Goal: Information Seeking & Learning: Learn about a topic

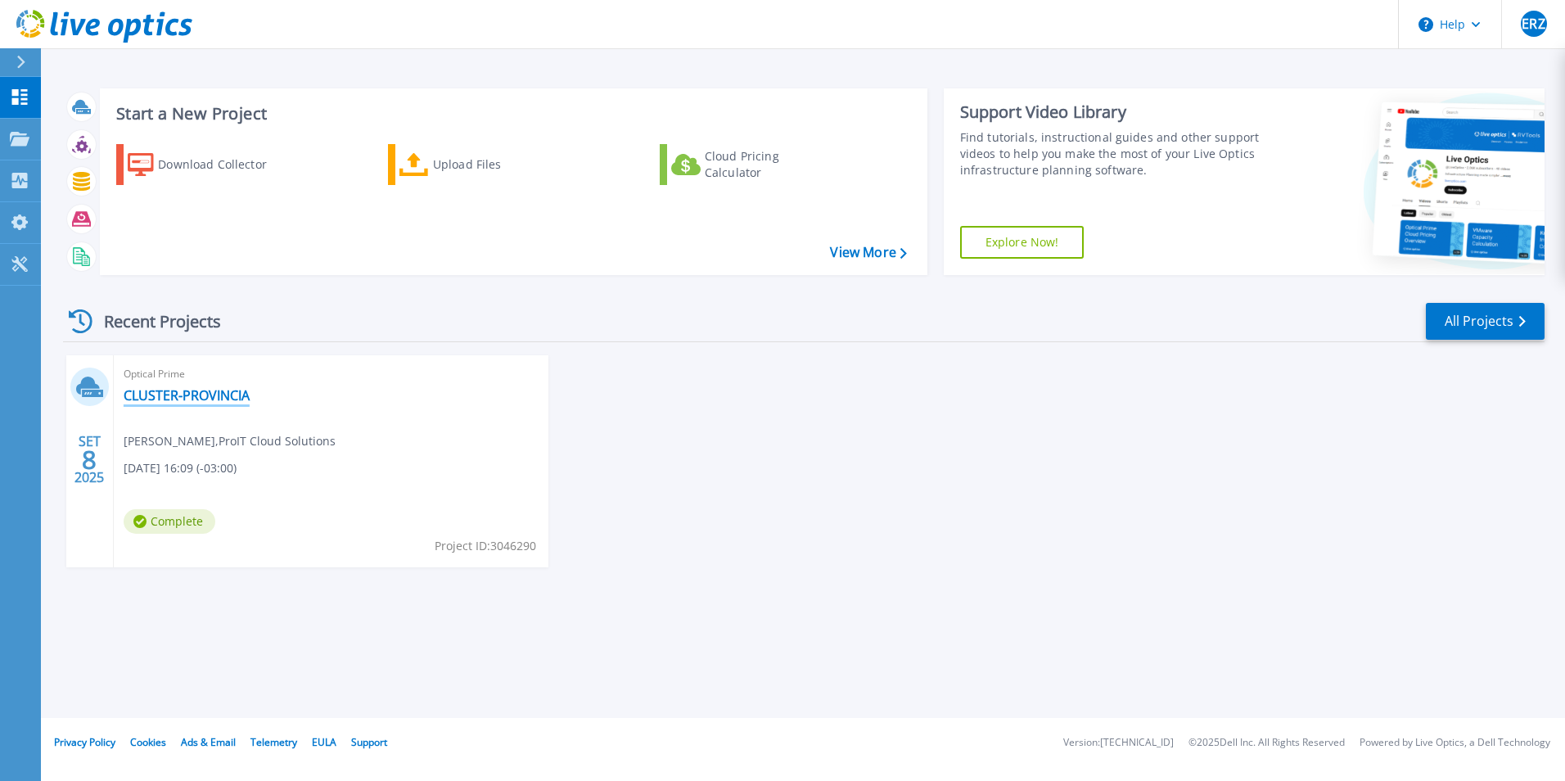
click at [224, 388] on link "CLUSTER-PROVINCIA" at bounding box center [187, 395] width 126 height 16
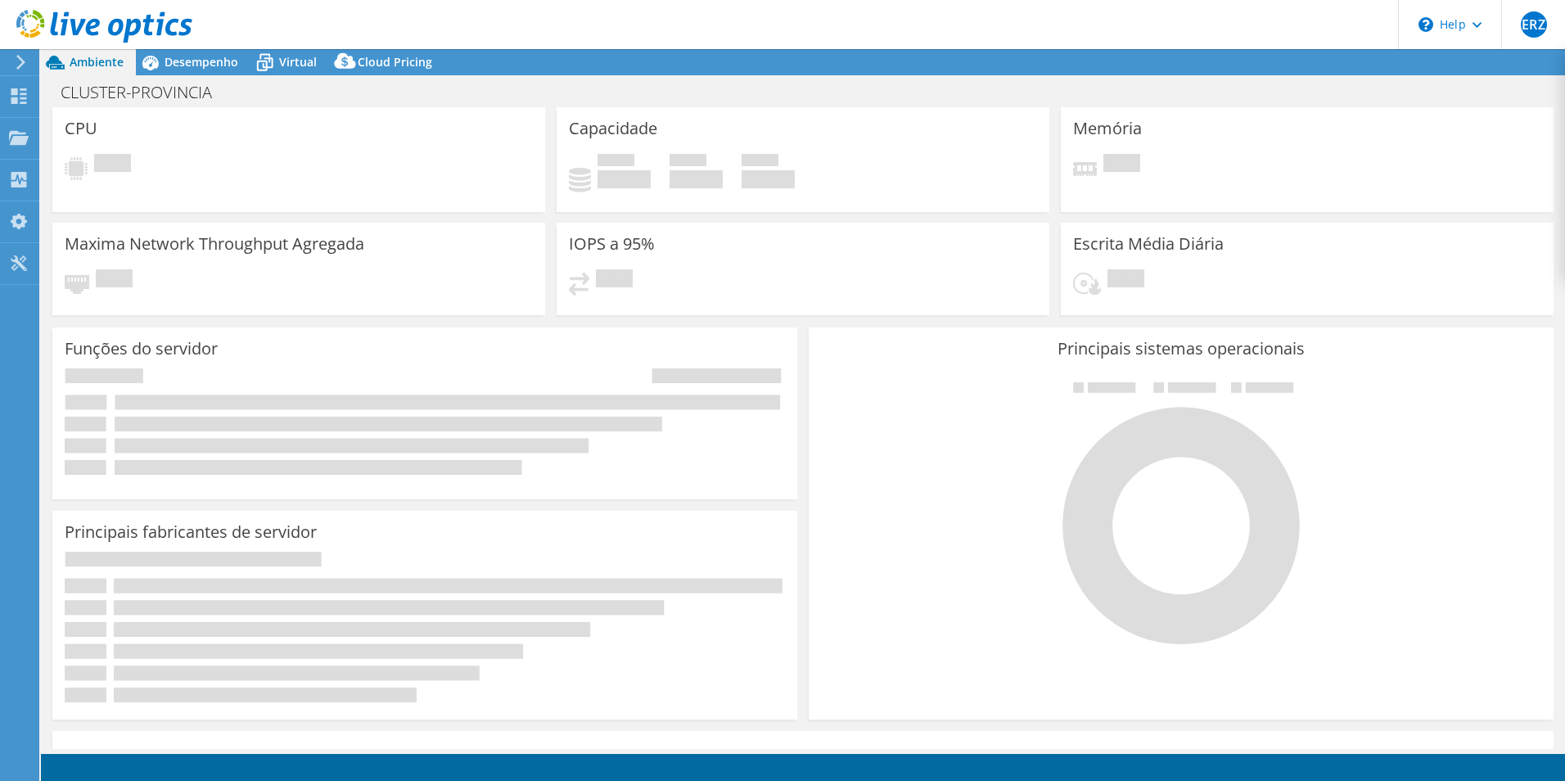
select select "SouthAmerica"
select select "BRL"
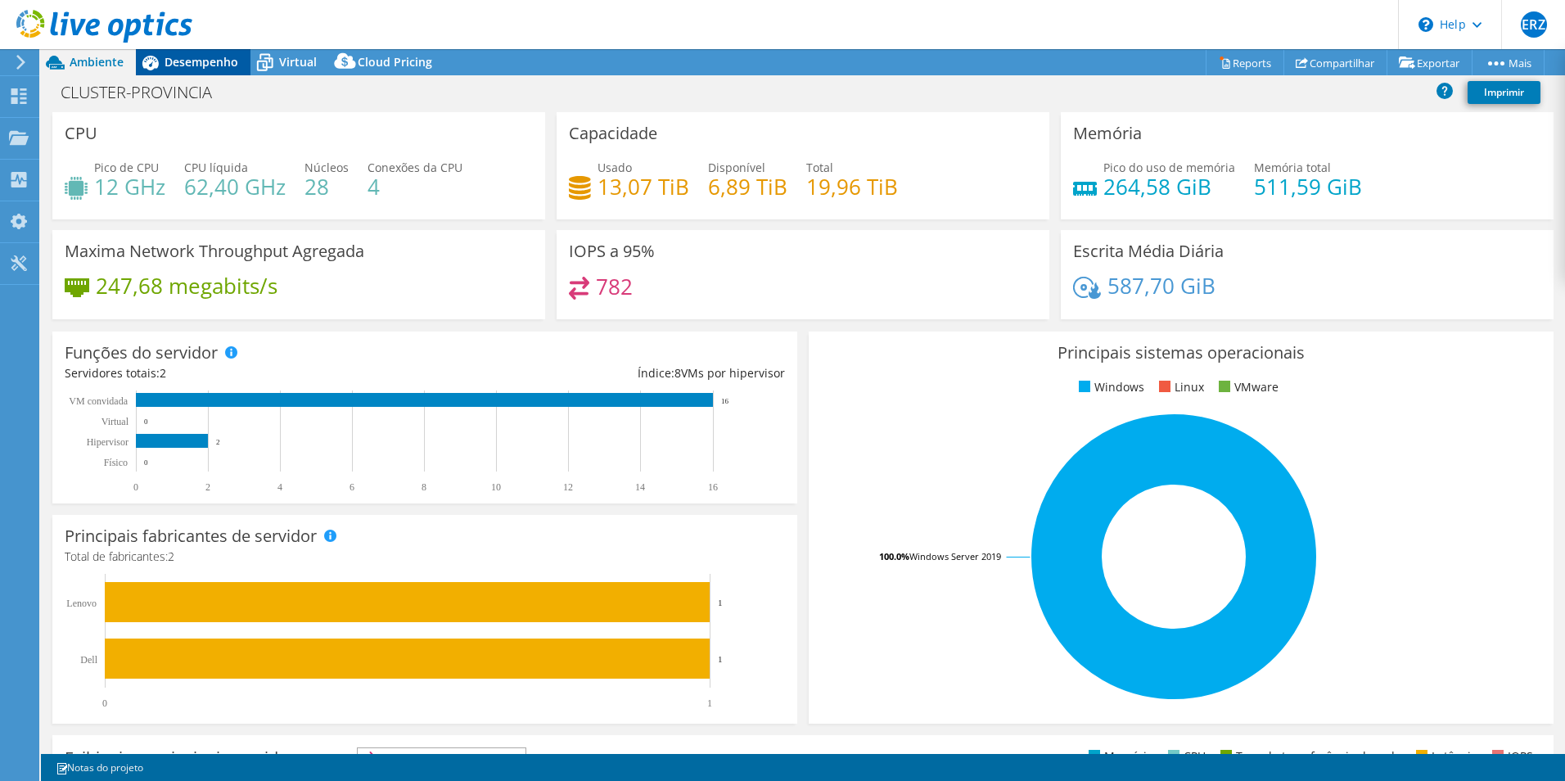
click at [208, 60] on span "Desempenho" at bounding box center [202, 62] width 74 height 16
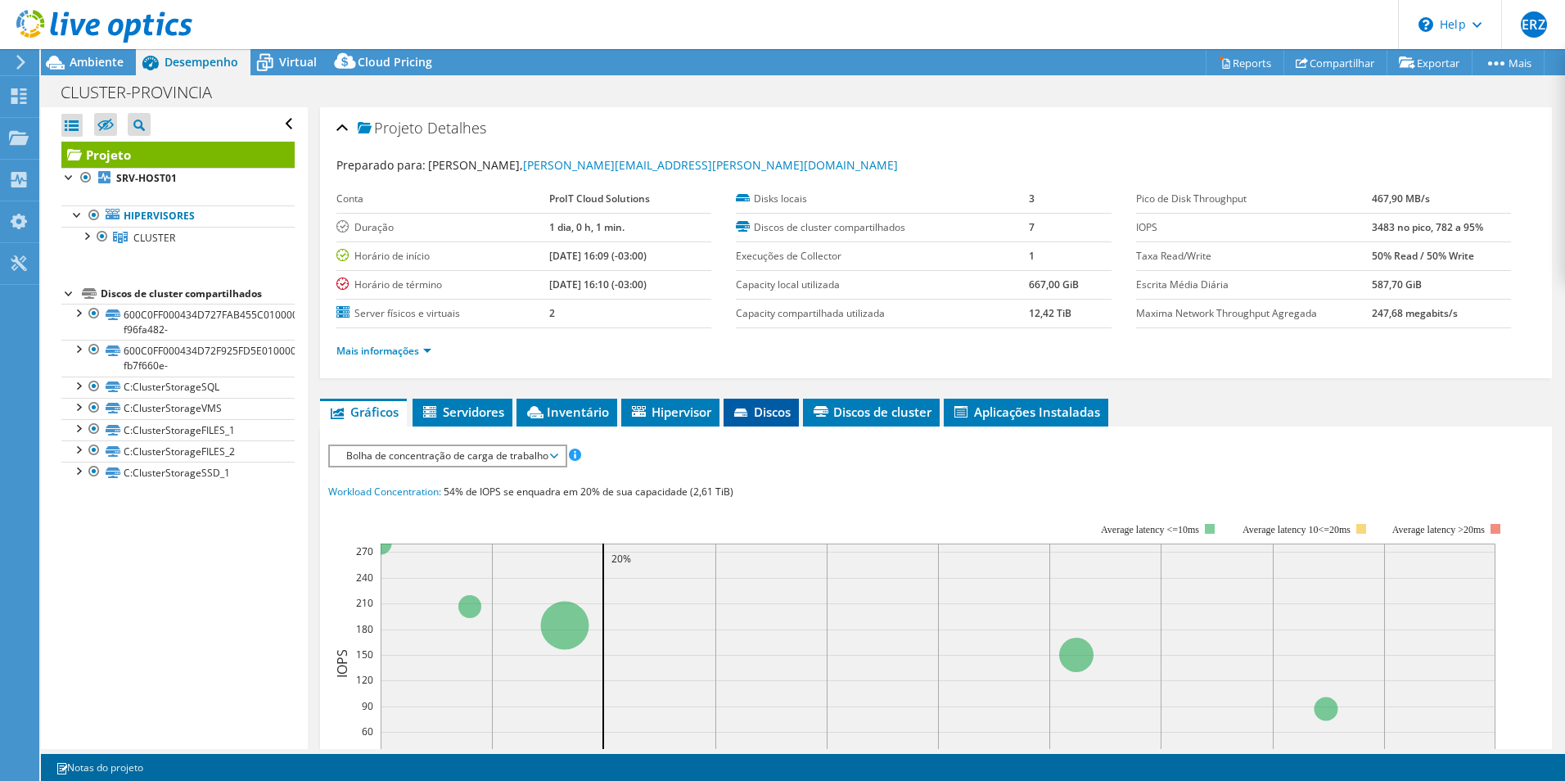
click at [760, 417] on span "Discos" at bounding box center [761, 412] width 59 height 16
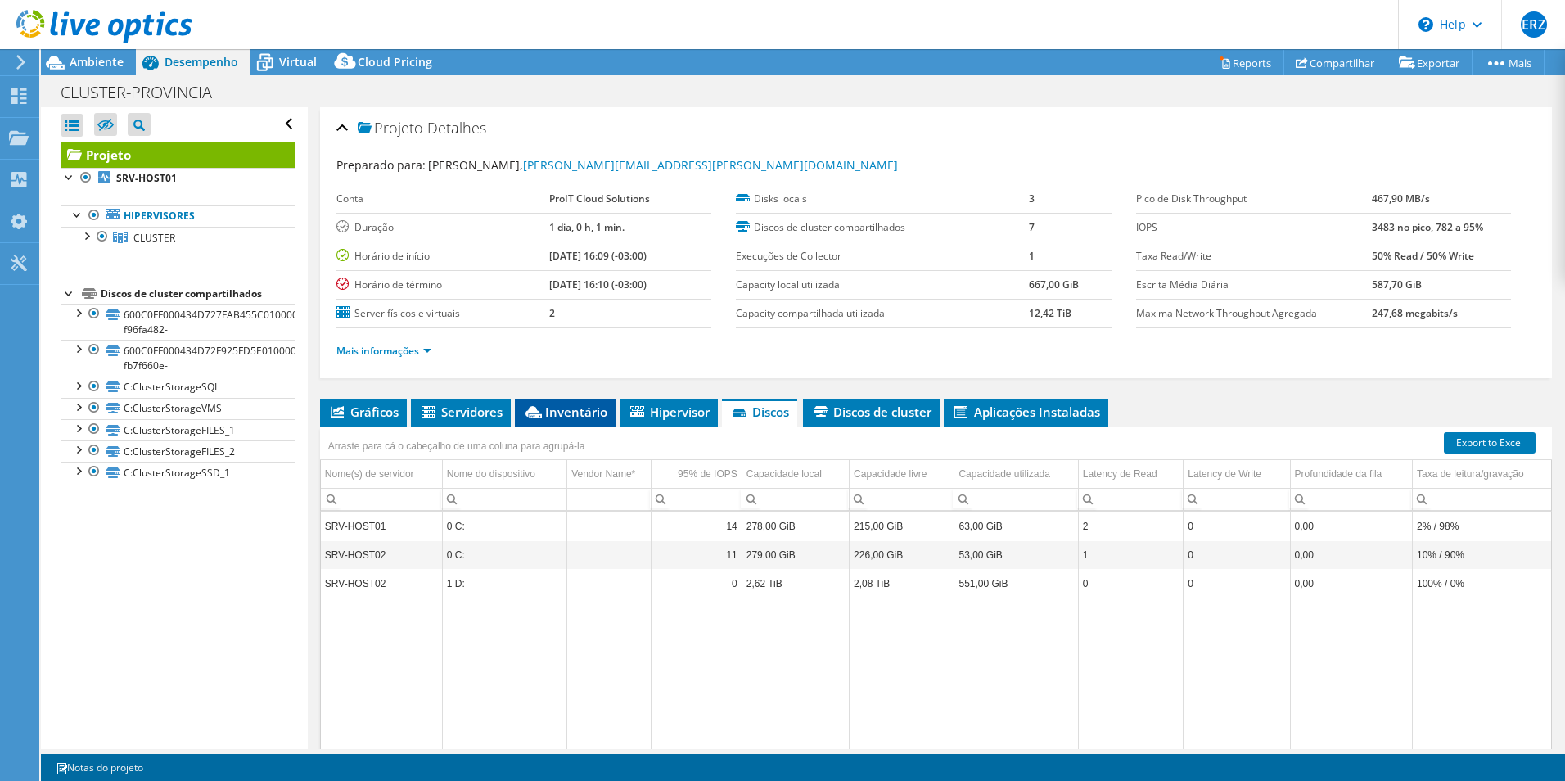
click at [574, 417] on span "Inventário" at bounding box center [565, 412] width 84 height 16
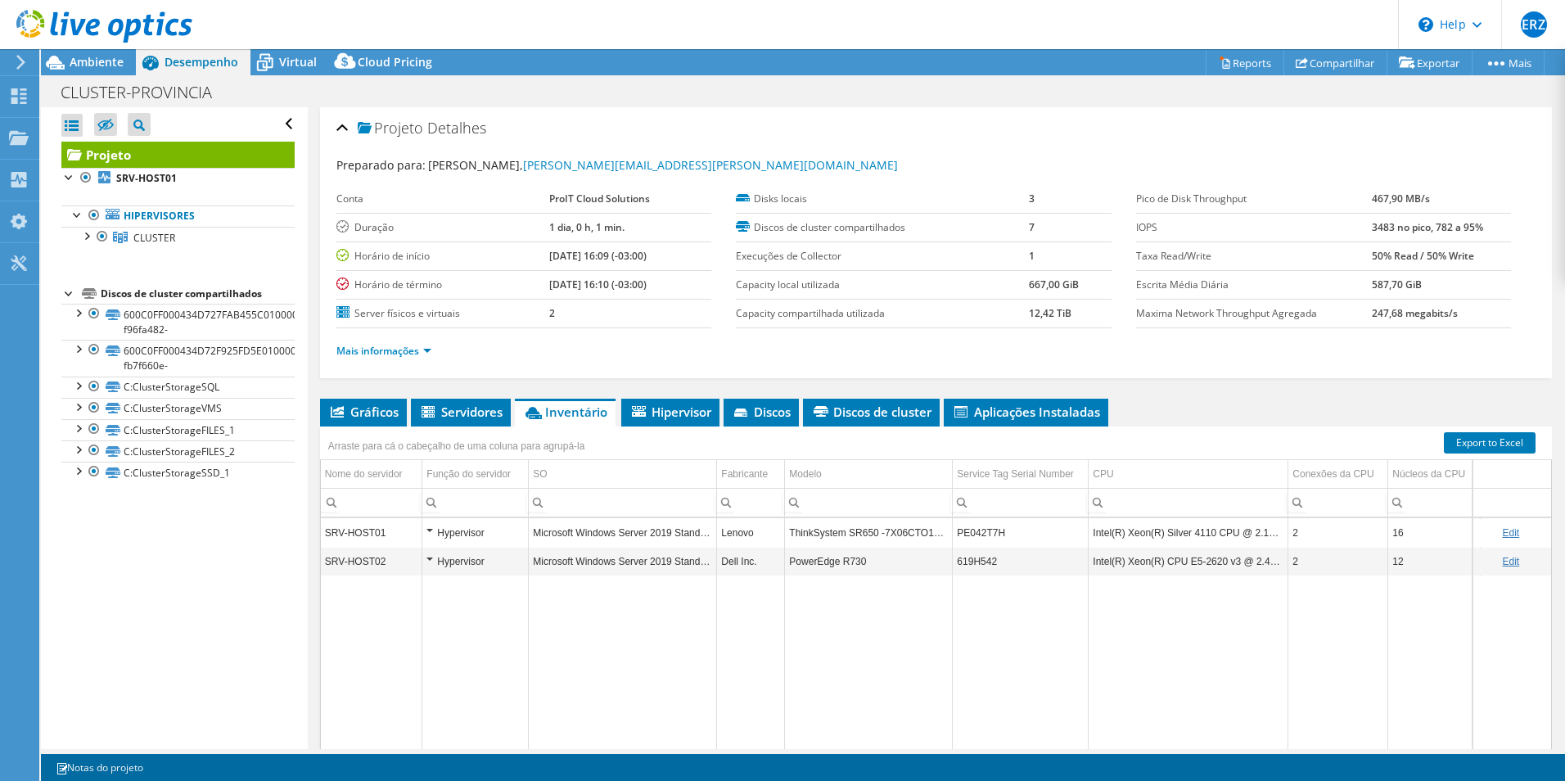
click at [657, 562] on td "Microsoft Windows Server 2019 Standard" at bounding box center [623, 561] width 188 height 29
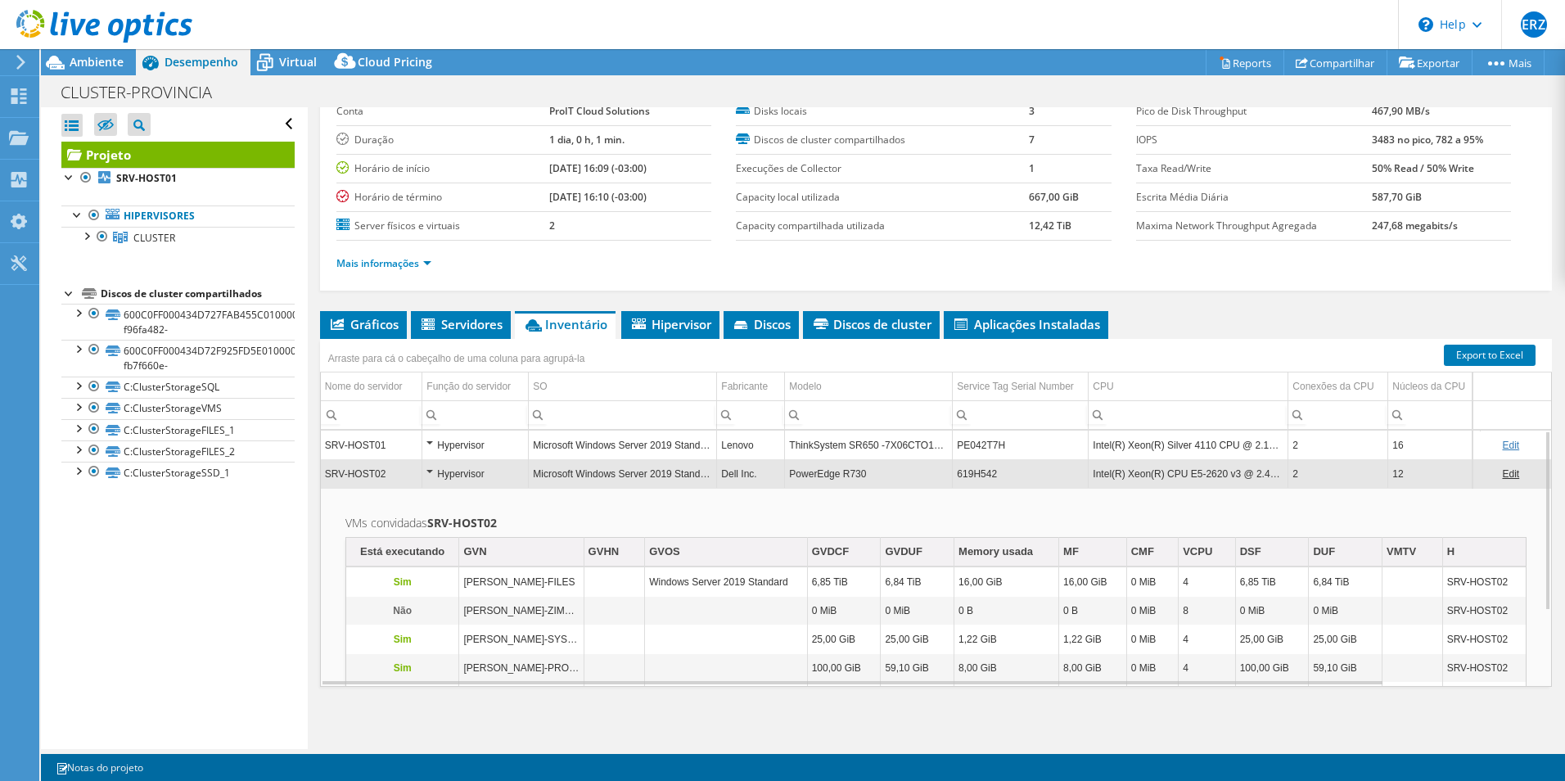
click at [508, 449] on div "Hypervisor" at bounding box center [474, 445] width 97 height 20
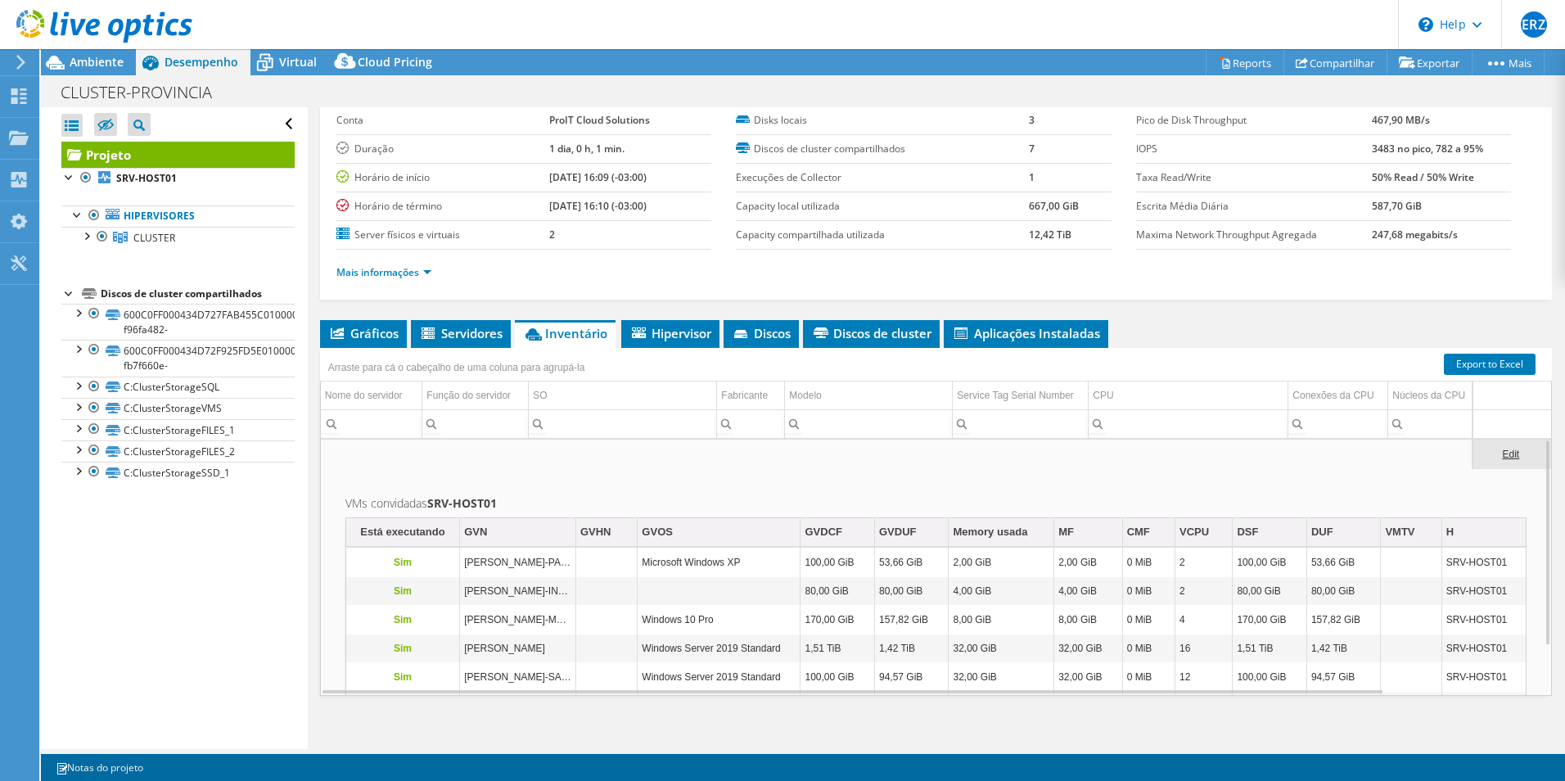
scroll to position [88, 0]
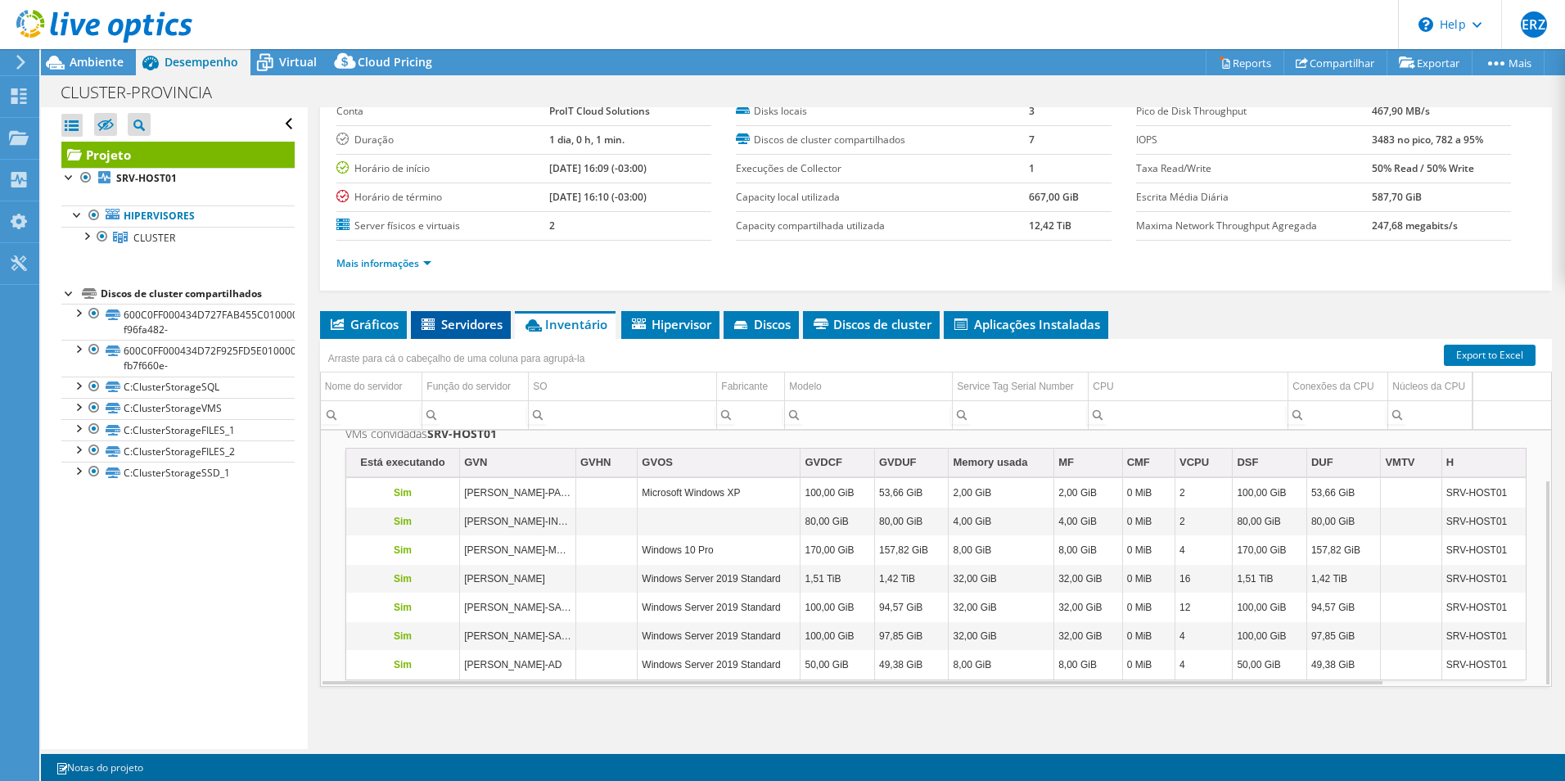
click at [461, 327] on span "Servidores" at bounding box center [460, 324] width 83 height 16
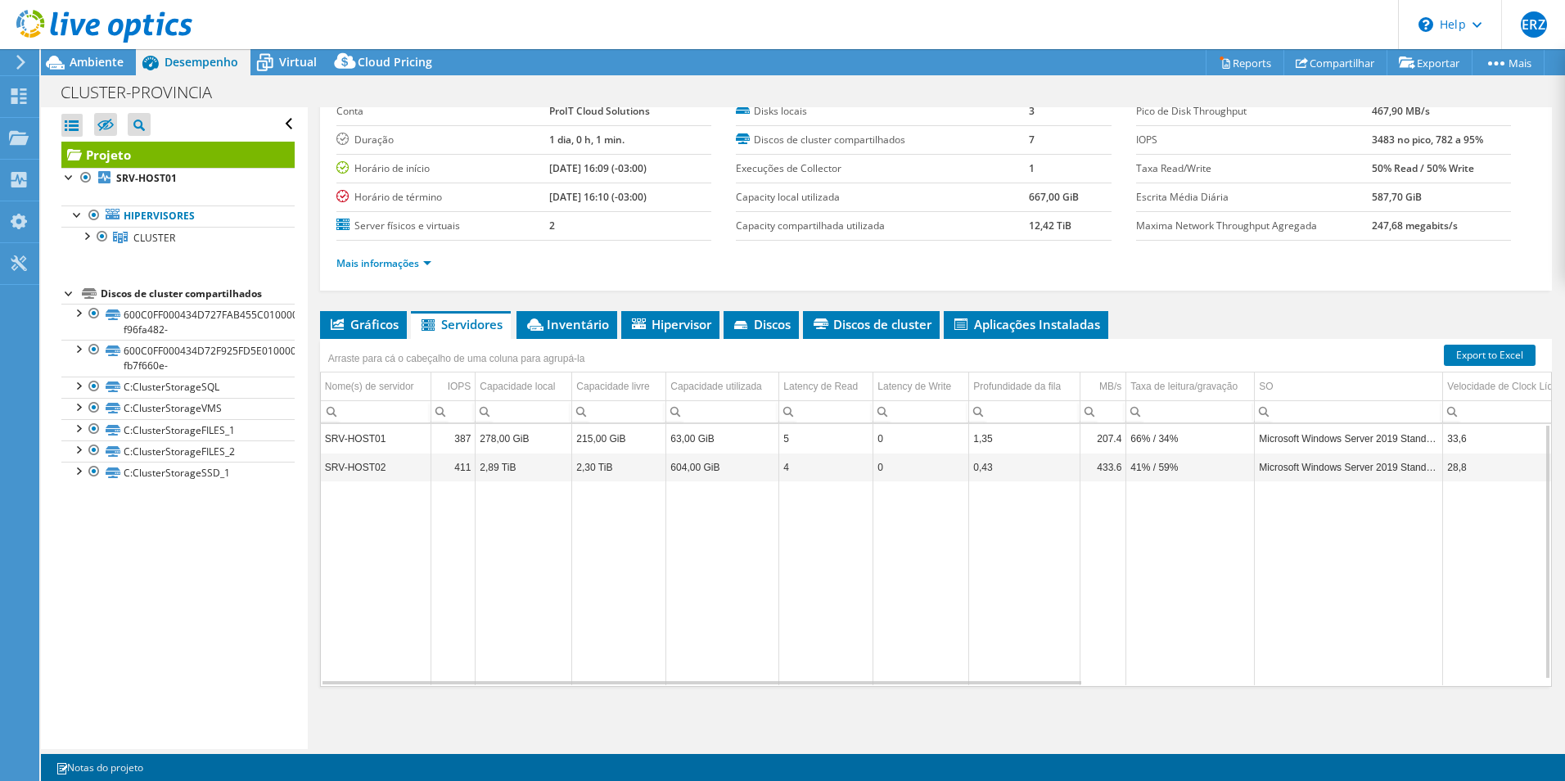
click at [453, 443] on td "387" at bounding box center [453, 438] width 44 height 29
click at [626, 446] on td "215,00 GiB" at bounding box center [619, 438] width 94 height 29
click at [619, 468] on td "2,30 TiB" at bounding box center [619, 467] width 94 height 29
click at [629, 440] on td "215,00 GiB" at bounding box center [619, 438] width 94 height 29
click at [746, 437] on td "63,00 GiB" at bounding box center [722, 438] width 113 height 29
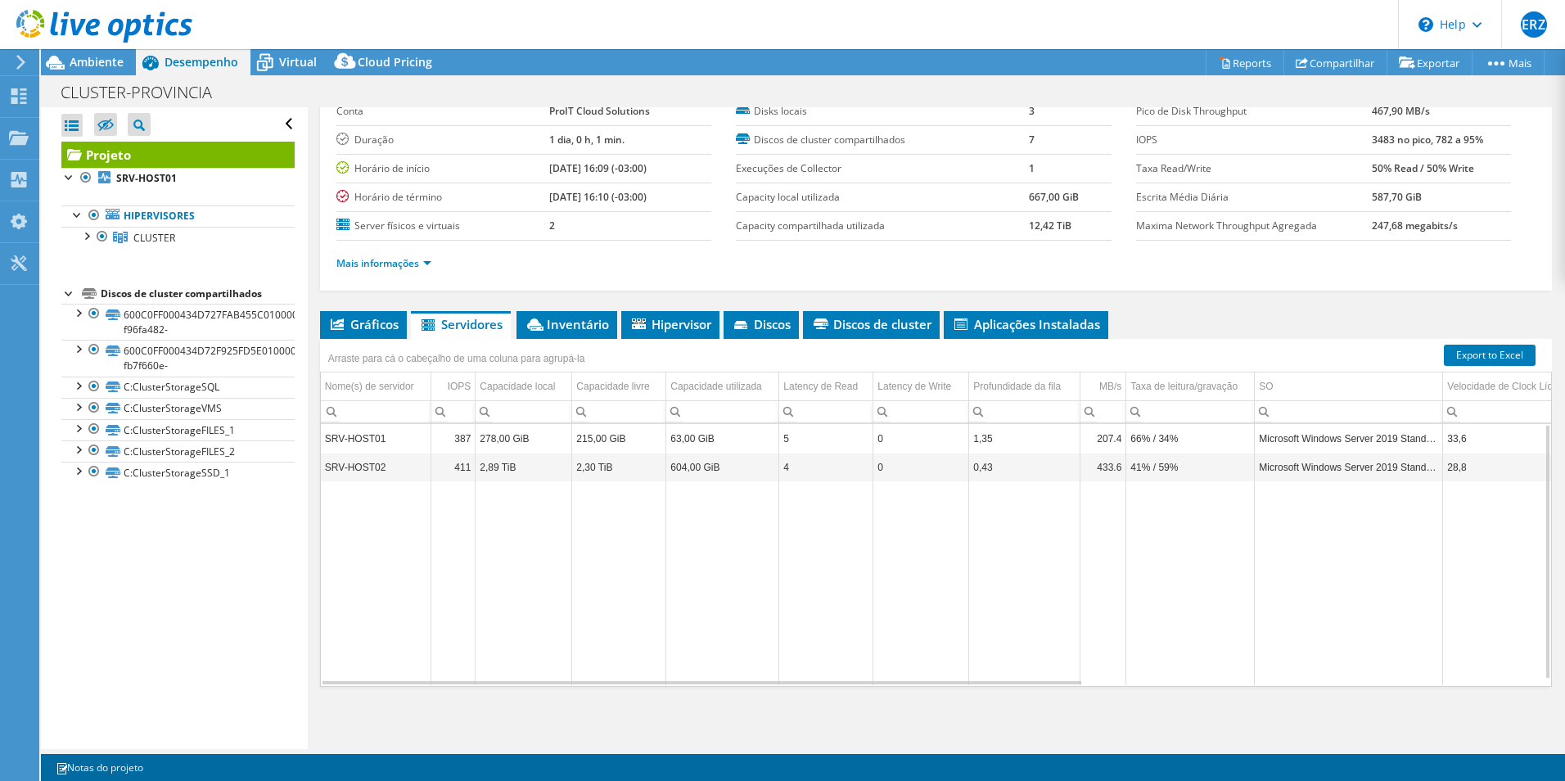
click at [749, 463] on td "604,00 GiB" at bounding box center [722, 467] width 113 height 29
click at [743, 467] on td "604,00 GiB" at bounding box center [722, 467] width 113 height 29
click at [720, 438] on td "63,00 GiB" at bounding box center [722, 438] width 113 height 29
click at [390, 450] on td "SRV-HOST01" at bounding box center [376, 438] width 111 height 29
click at [348, 321] on span "Gráficos" at bounding box center [363, 324] width 70 height 16
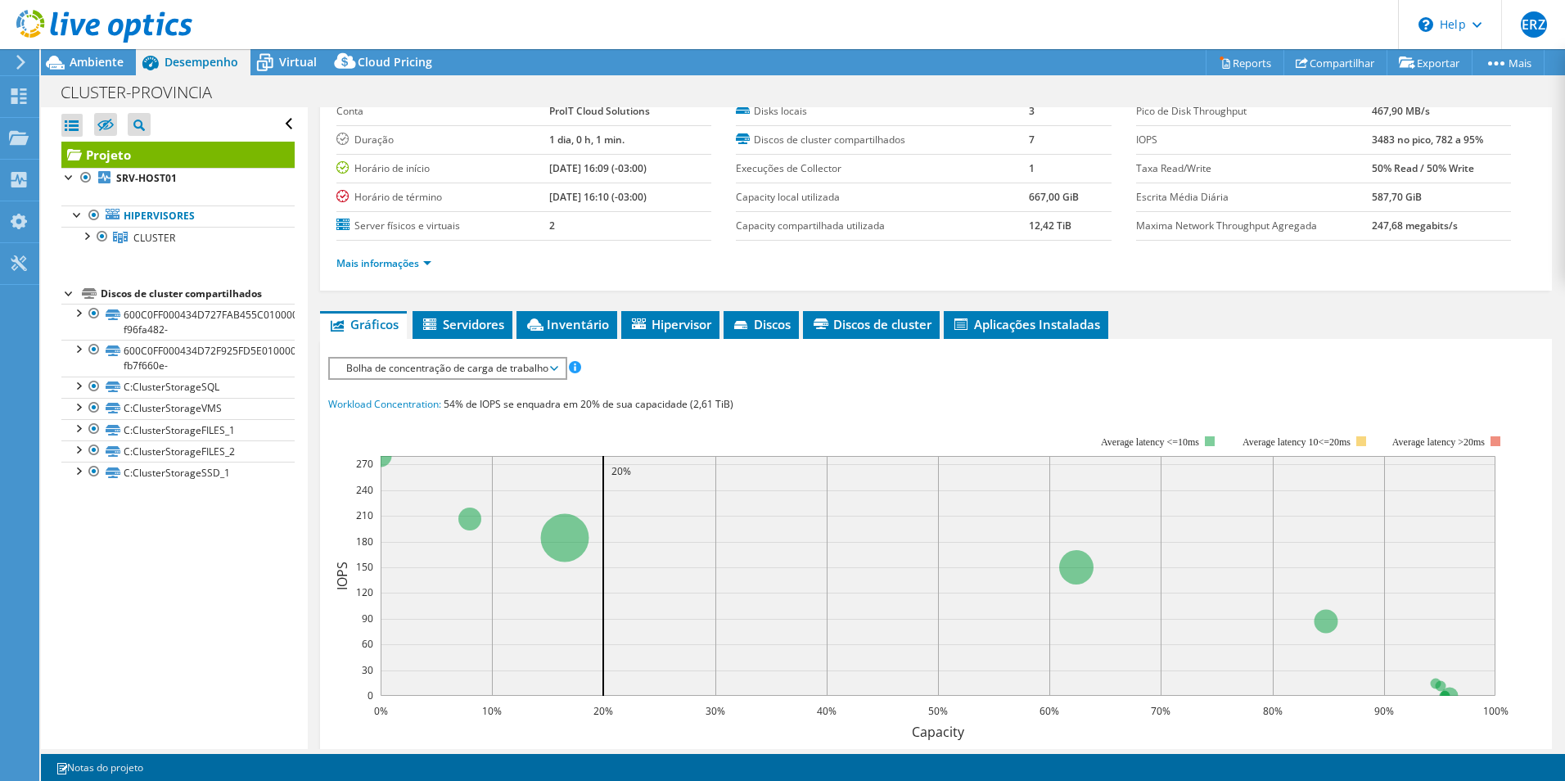
click at [554, 368] on span "Bolha de concentração de carga de trabalho" at bounding box center [447, 369] width 219 height 20
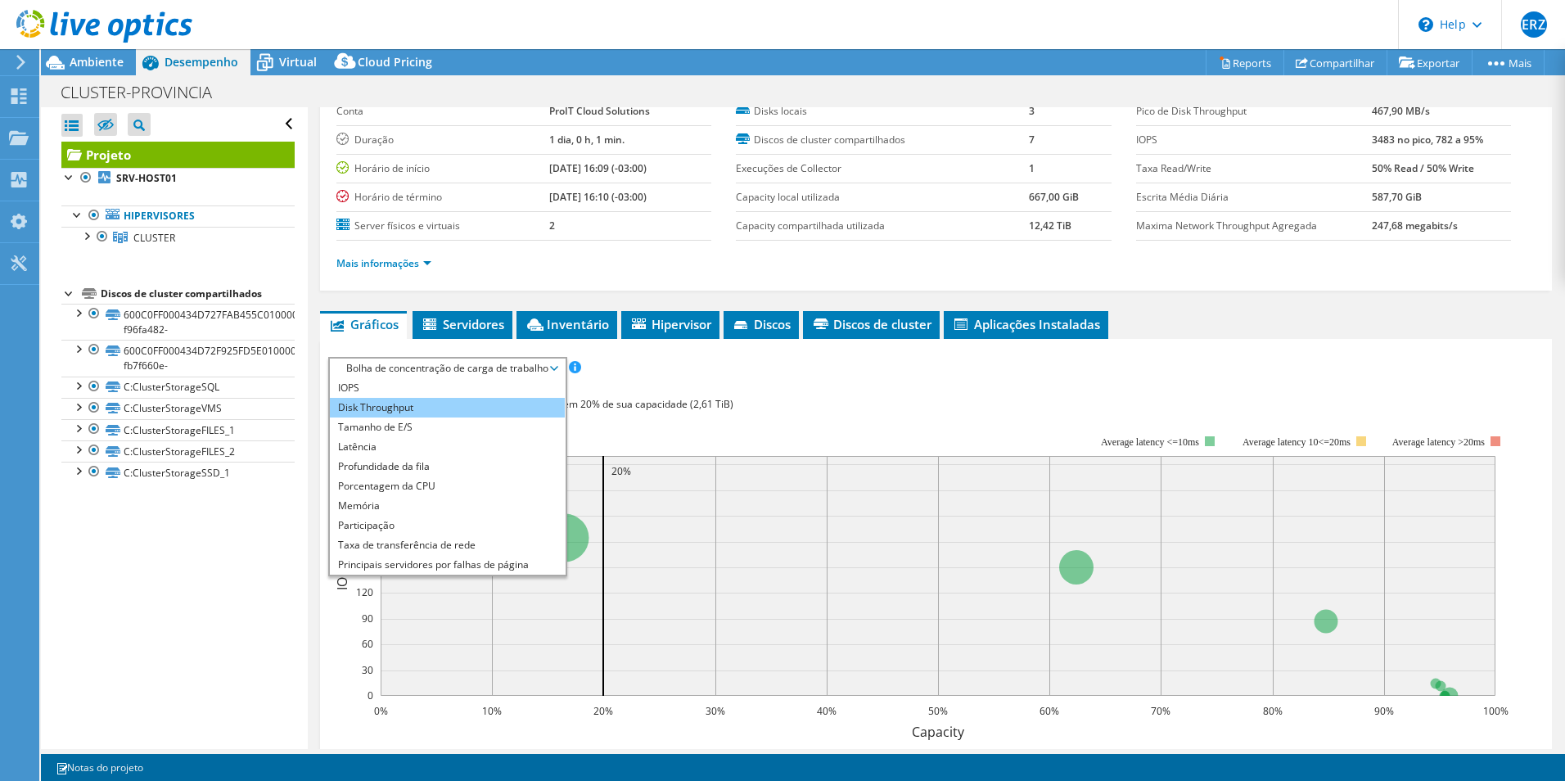
click at [419, 404] on li "Disk Throughput" at bounding box center [447, 408] width 235 height 20
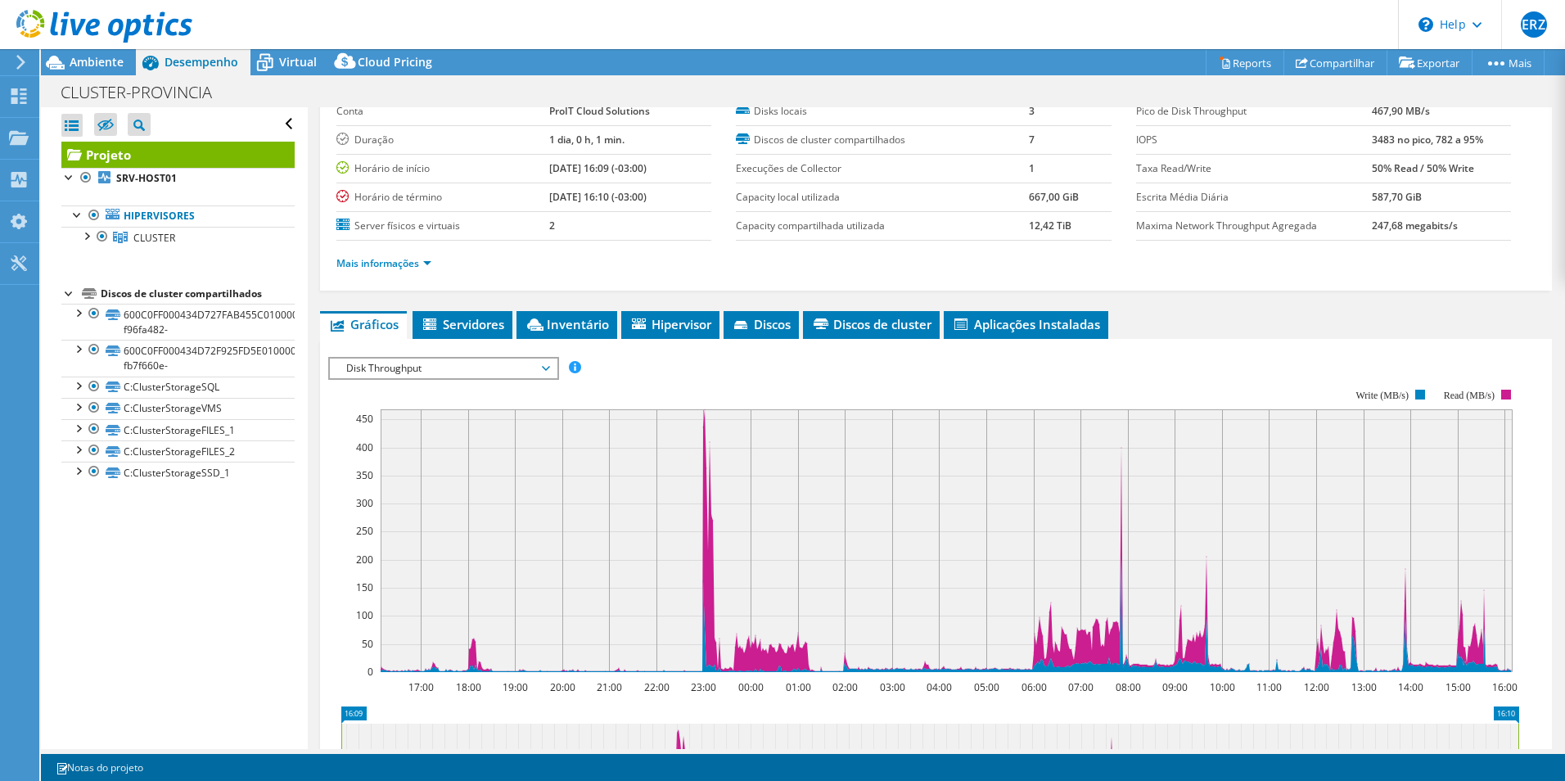
click at [547, 370] on span "Disk Throughput" at bounding box center [443, 369] width 210 height 20
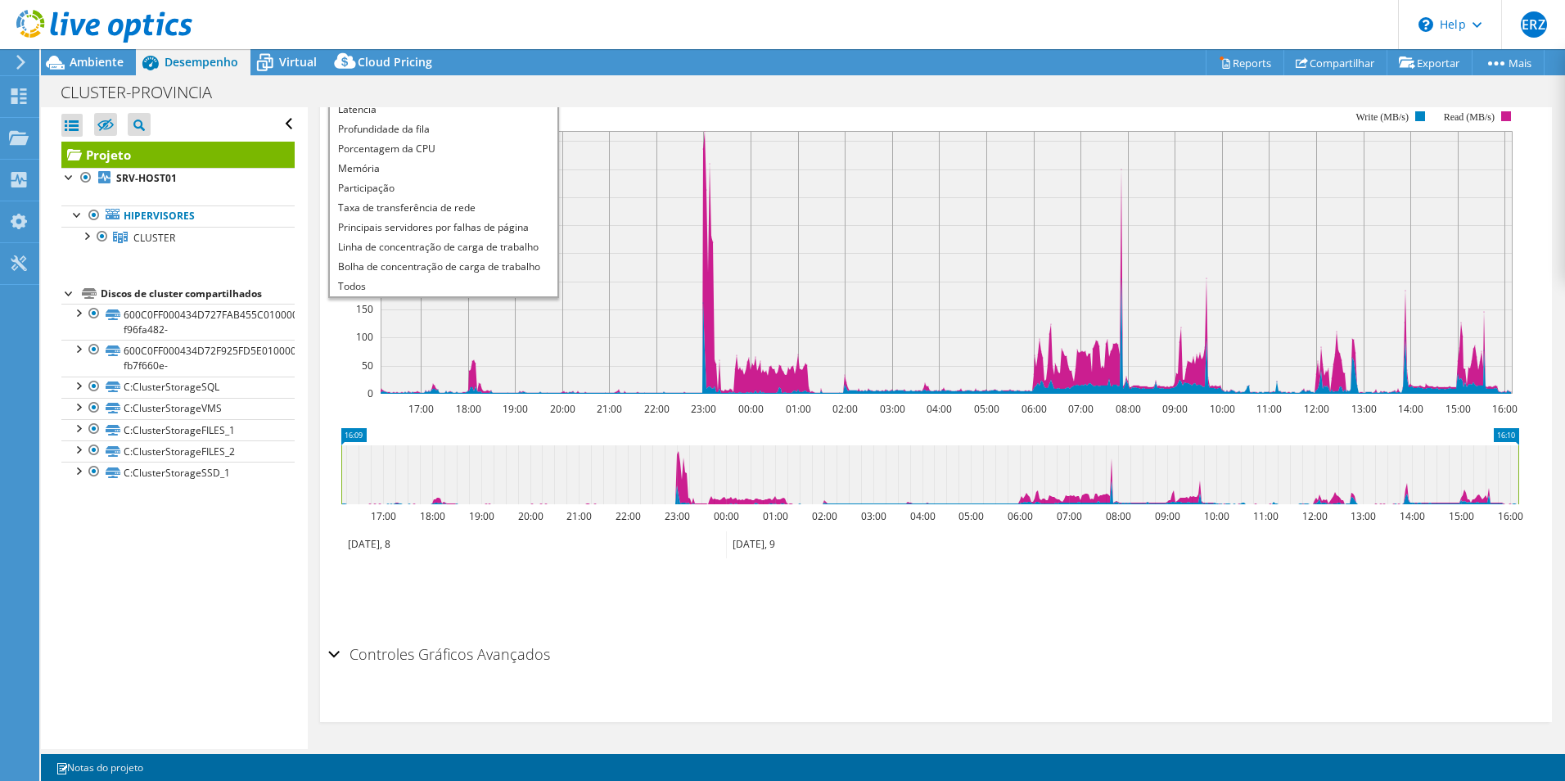
scroll to position [368, 0]
click at [332, 651] on div "Controles Gráficos Avançados" at bounding box center [936, 653] width 1216 height 35
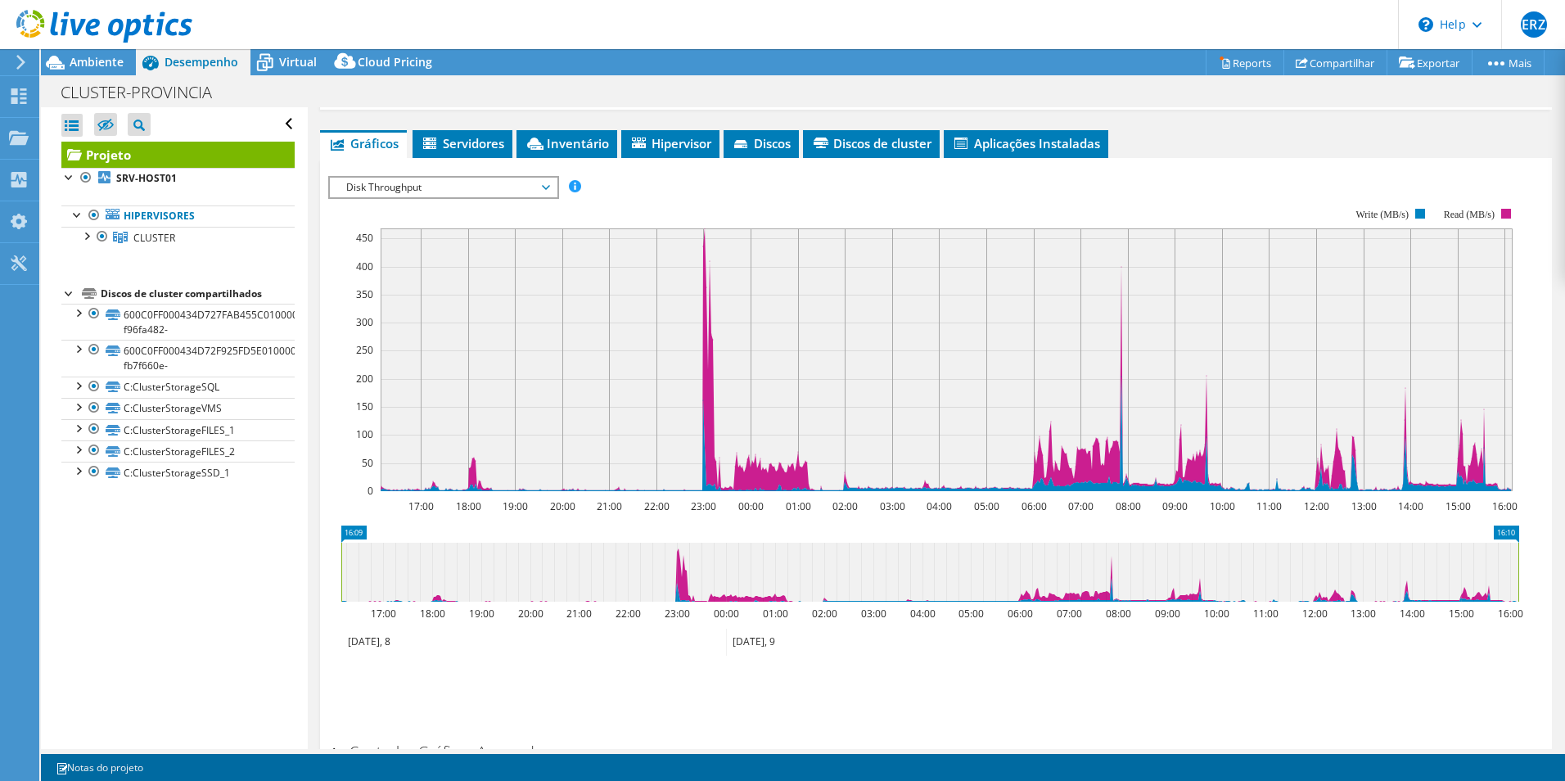
scroll to position [24, 0]
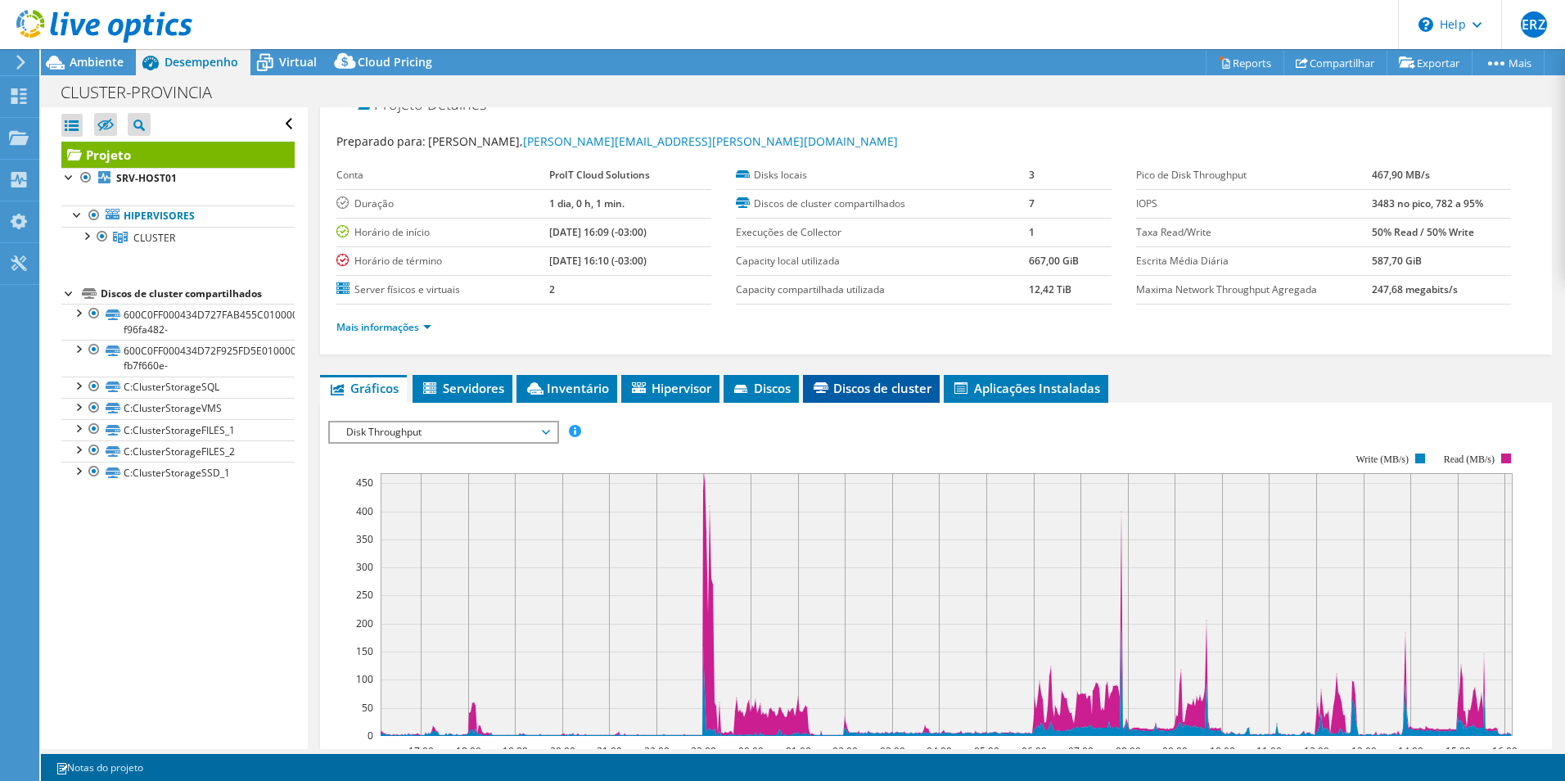
click at [864, 381] on span "Discos de cluster" at bounding box center [871, 388] width 120 height 16
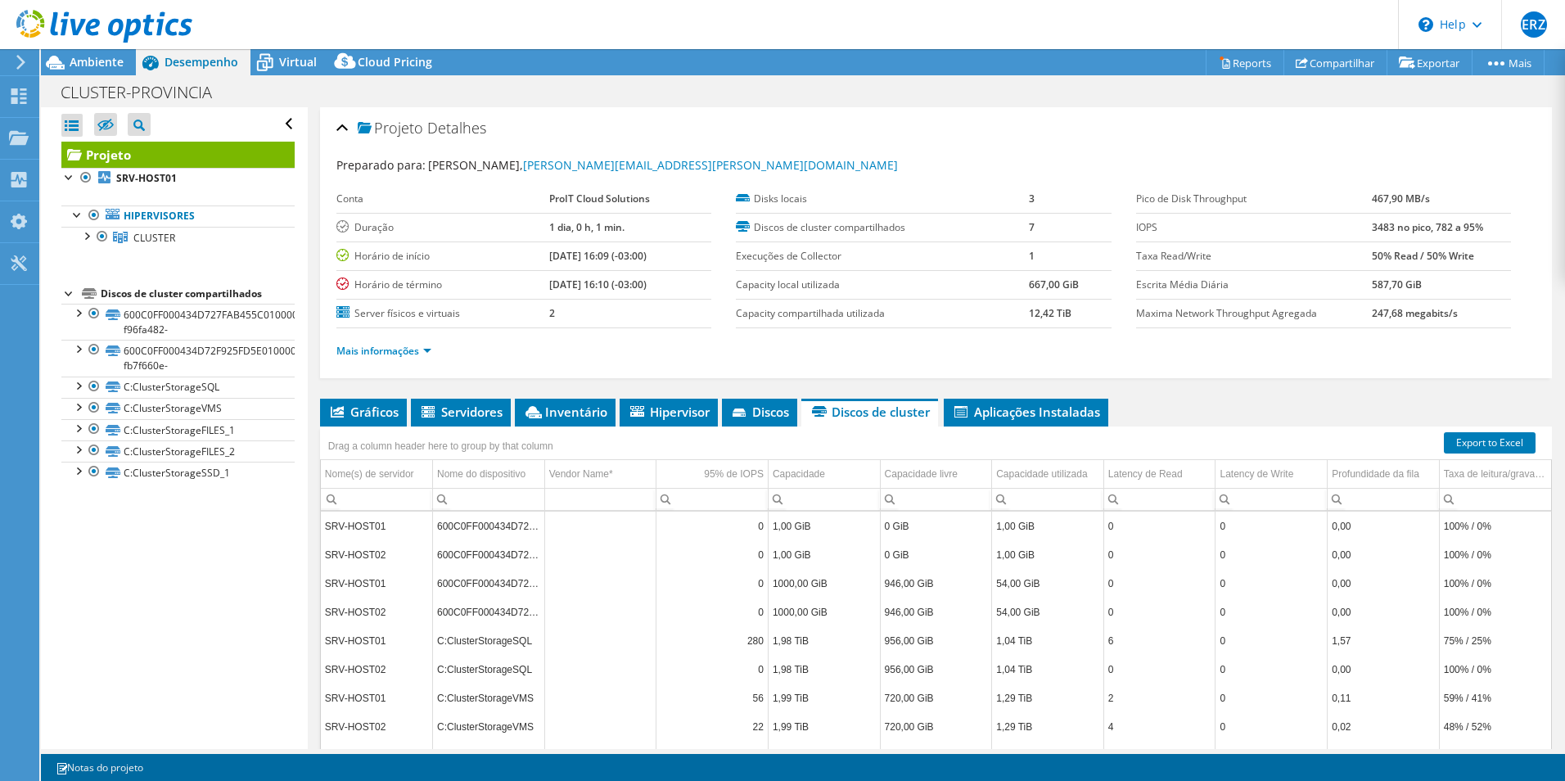
scroll to position [82, 0]
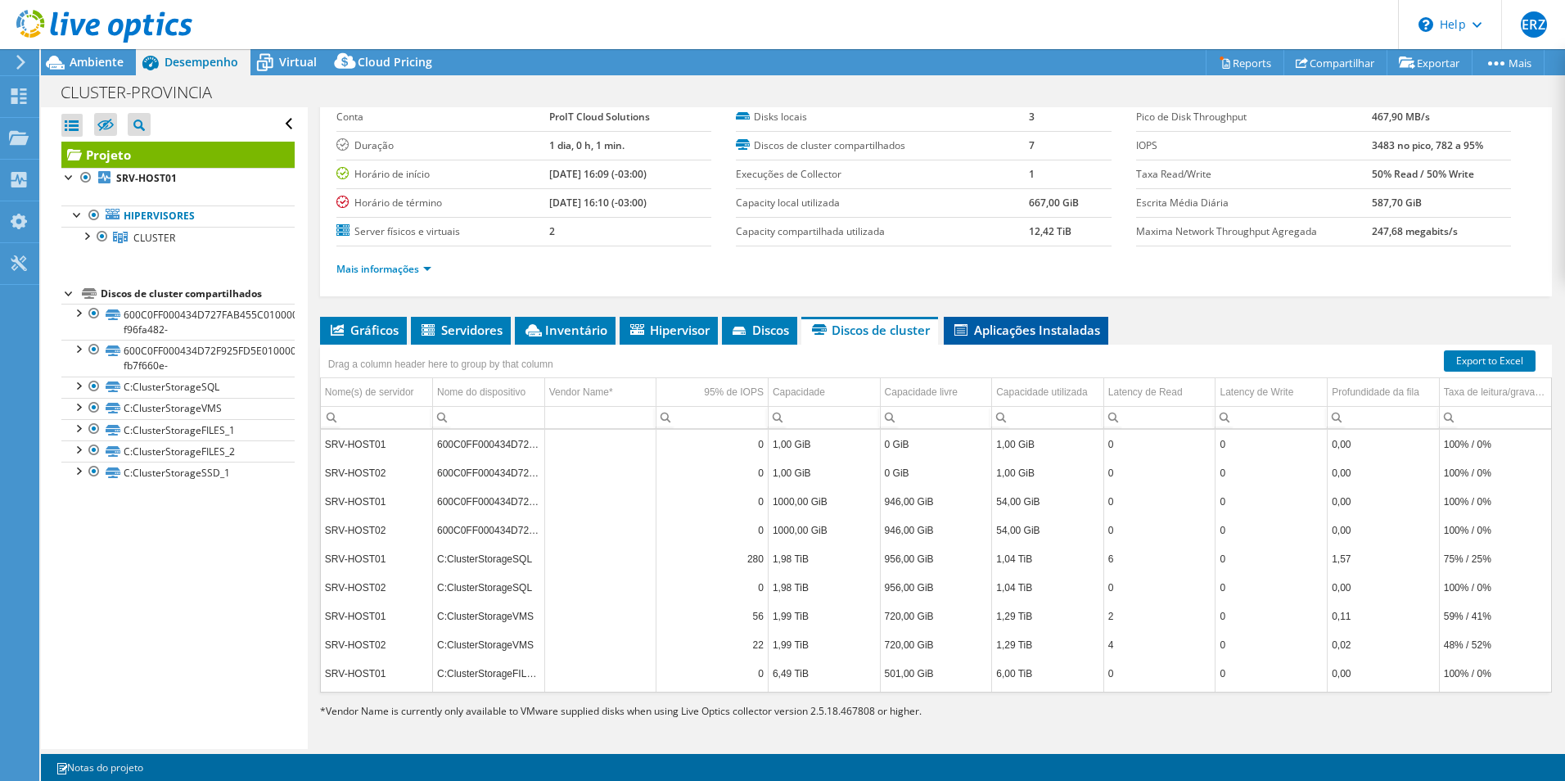
click at [1058, 333] on span "Aplicações Instaladas" at bounding box center [1026, 330] width 148 height 16
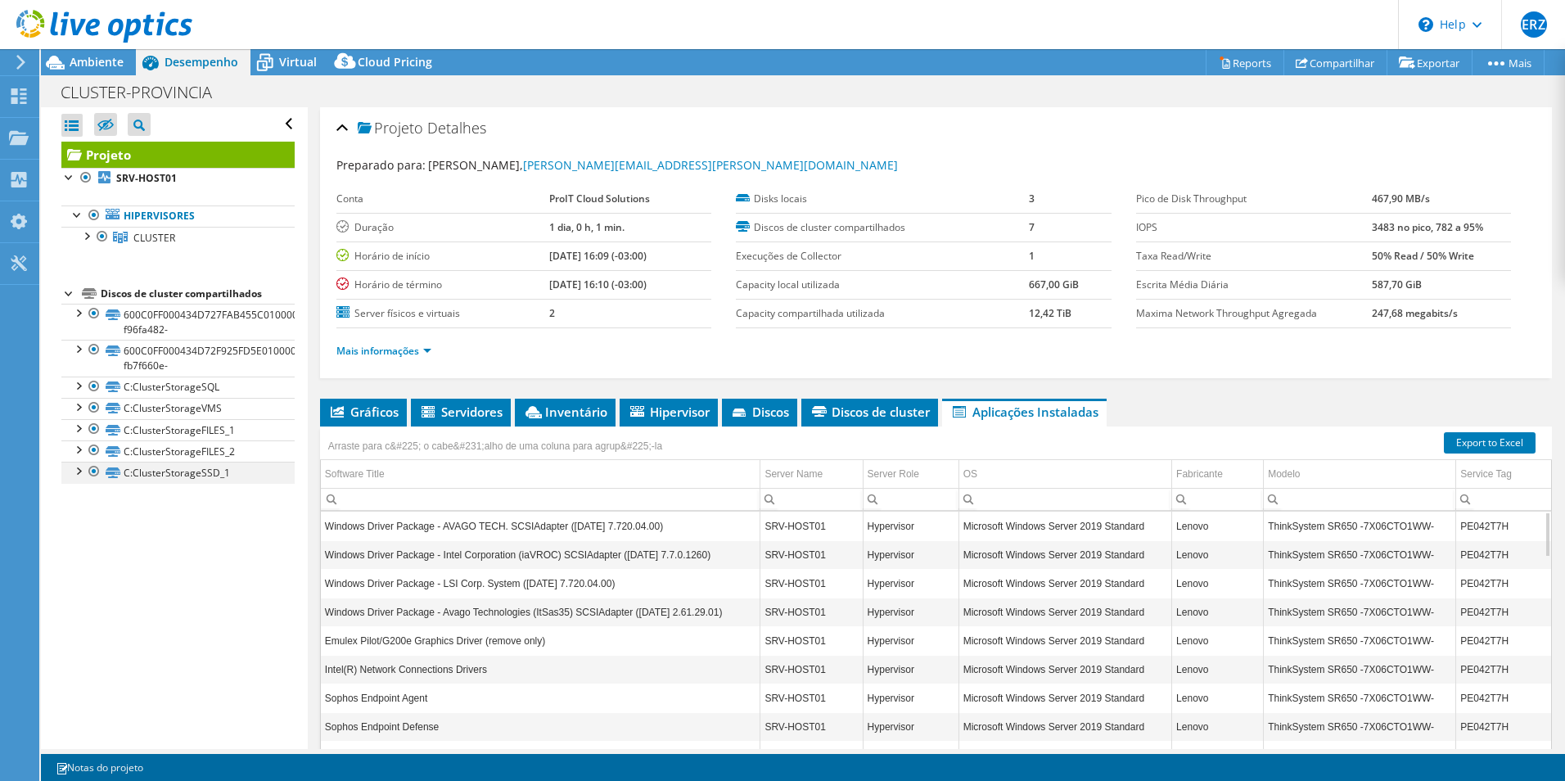
click at [74, 474] on div at bounding box center [78, 470] width 16 height 16
click at [905, 414] on span "Discos de cluster" at bounding box center [870, 412] width 120 height 16
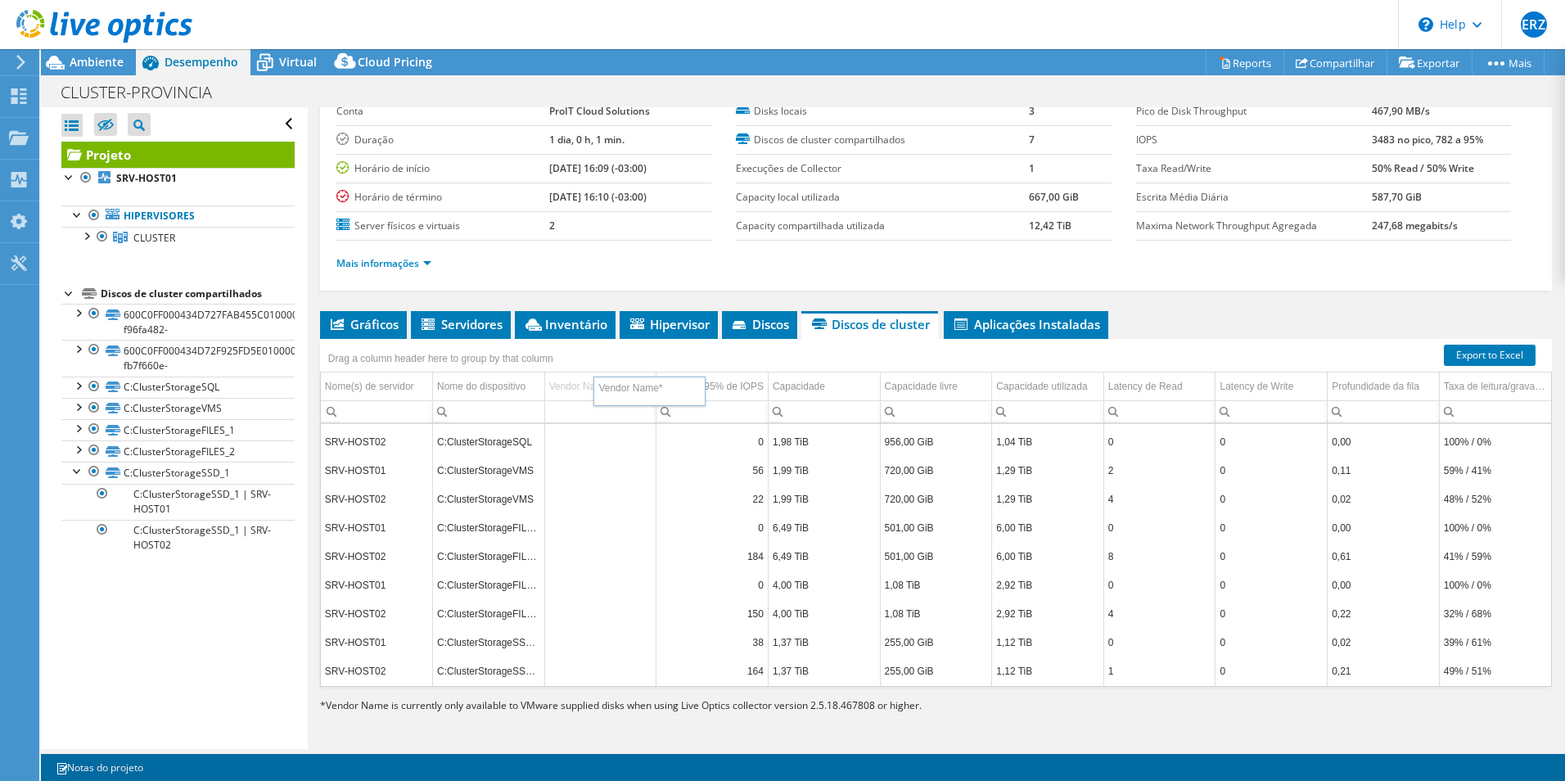
drag, startPoint x: 543, startPoint y: 381, endPoint x: 594, endPoint y: 386, distance: 51.7
drag, startPoint x: 541, startPoint y: 510, endPoint x: 555, endPoint y: 518, distance: 16.1
click at [552, 517] on tbody "SRV-HOST01 600C0FF000434D727FAB455C01000000-f96fa482- 0 1,00 GiB 0 GiB 1,00 GiB…" at bounding box center [936, 484] width 1230 height 401
drag, startPoint x: 555, startPoint y: 518, endPoint x: 536, endPoint y: 504, distance: 23.4
click at [536, 509] on td "C:ClusterStorageVMS" at bounding box center [489, 499] width 112 height 29
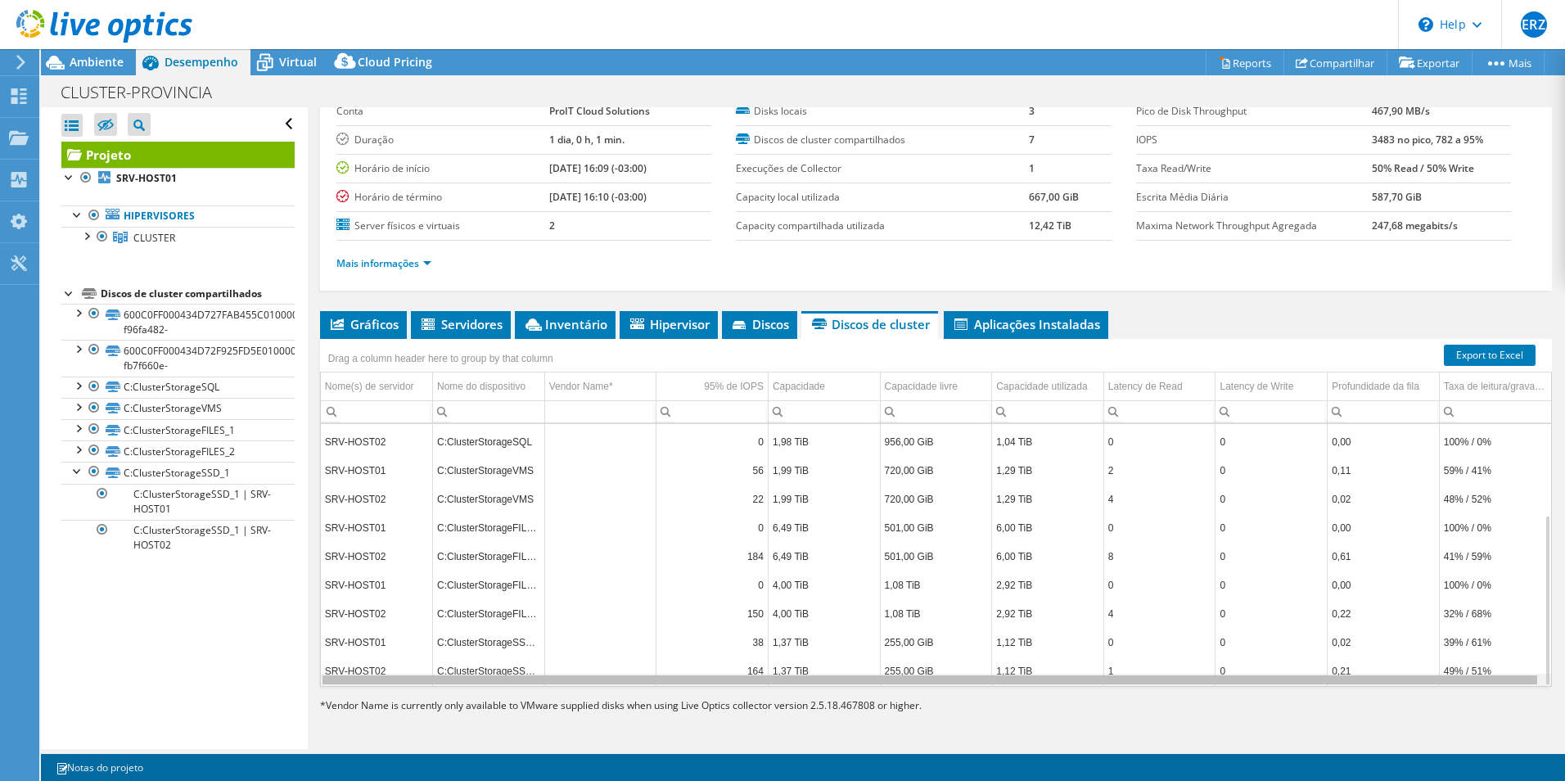
drag, startPoint x: 902, startPoint y: 699, endPoint x: 1121, endPoint y: 720, distance: 219.6
click at [1121, 720] on body "ERZ Usuário Final [PERSON_NAME] [PERSON_NAME][EMAIL_ADDRESS][PERSON_NAME][DOMAI…" at bounding box center [782, 390] width 1565 height 781
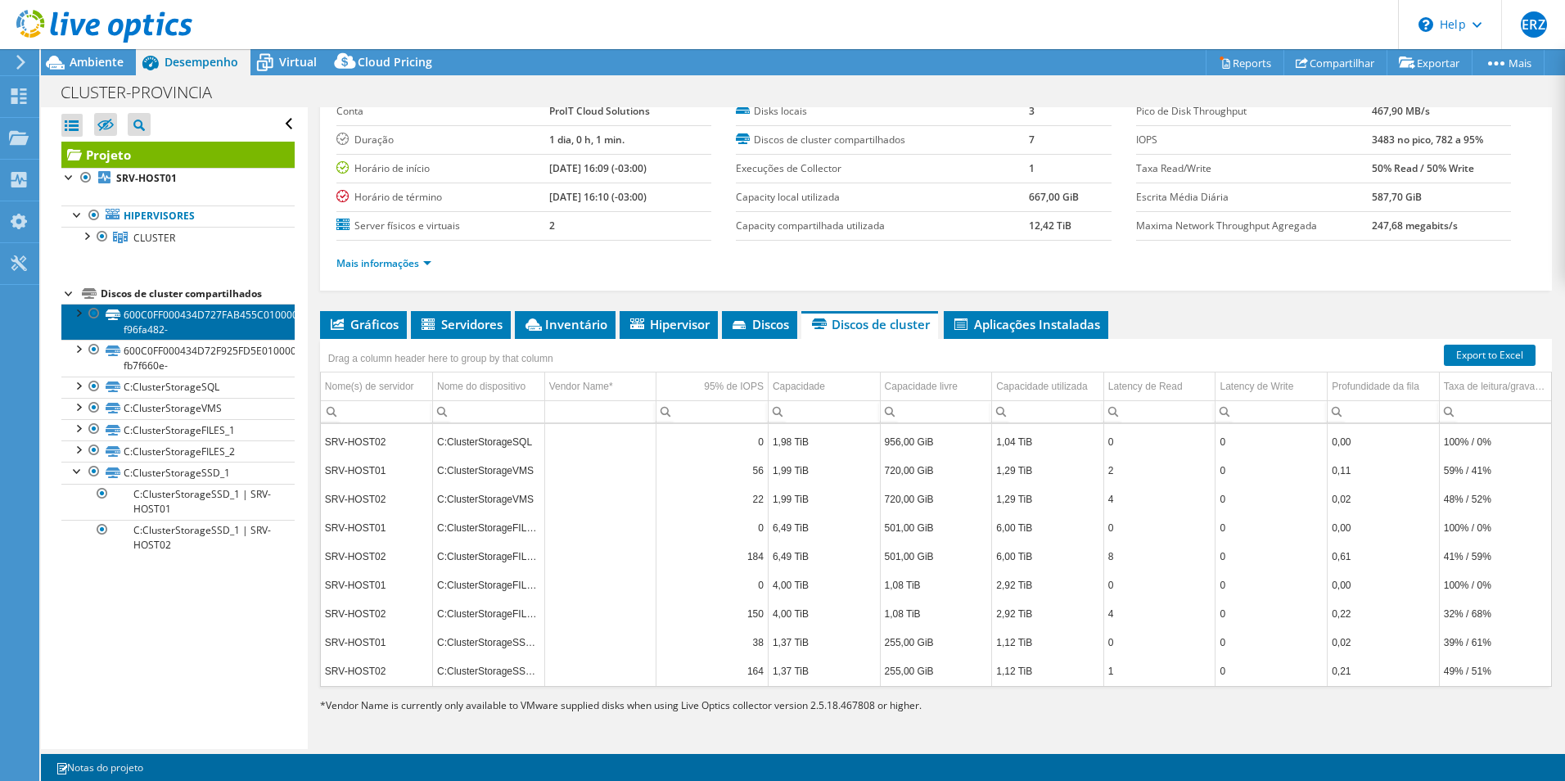
click at [160, 314] on link "600C0FF000434D727FAB455C01000000-f96fa482-" at bounding box center [177, 322] width 233 height 36
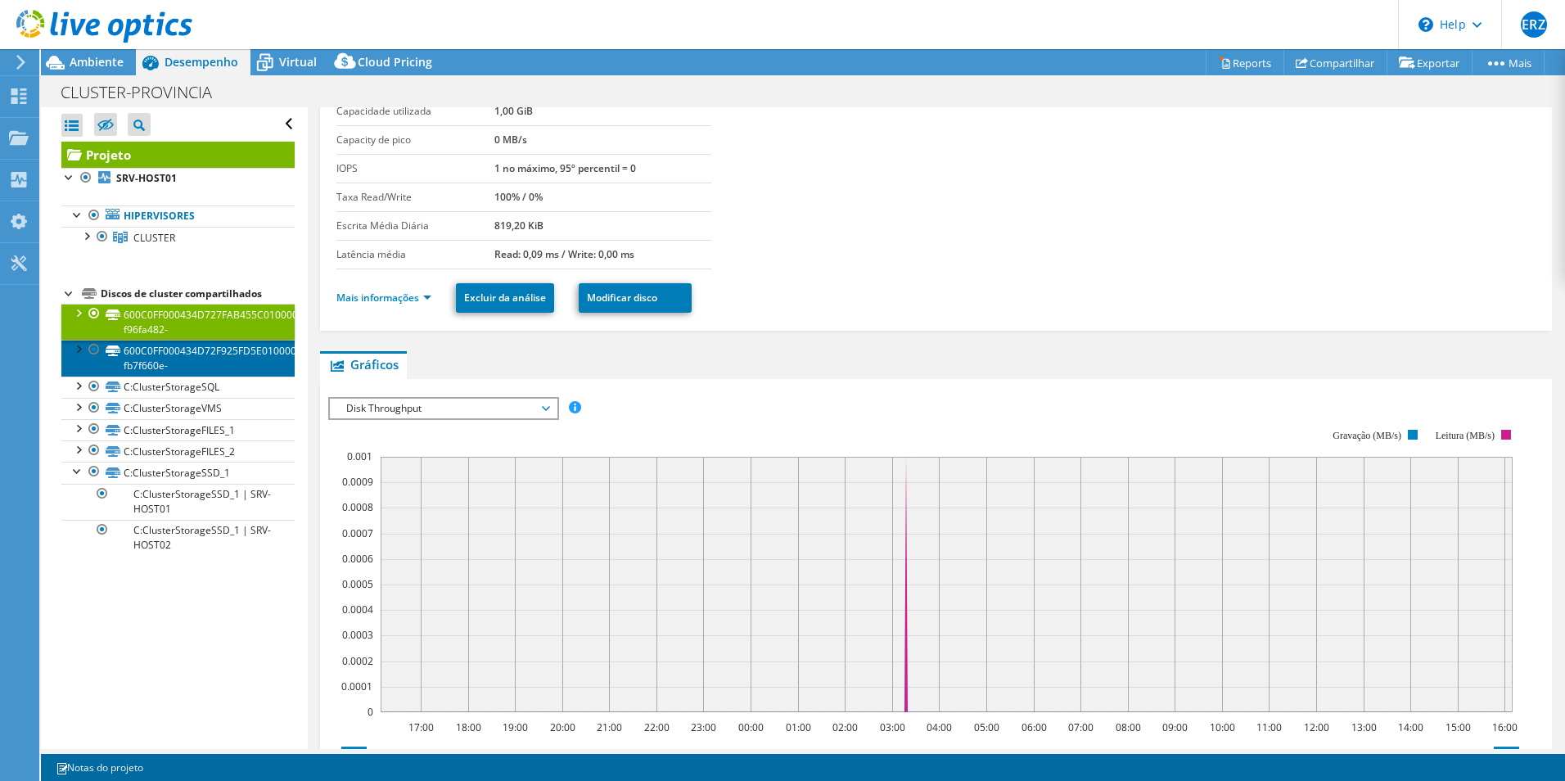
click at [190, 362] on link "600C0FF000434D72F925FD5E01000000-fb7f660e-" at bounding box center [177, 358] width 233 height 36
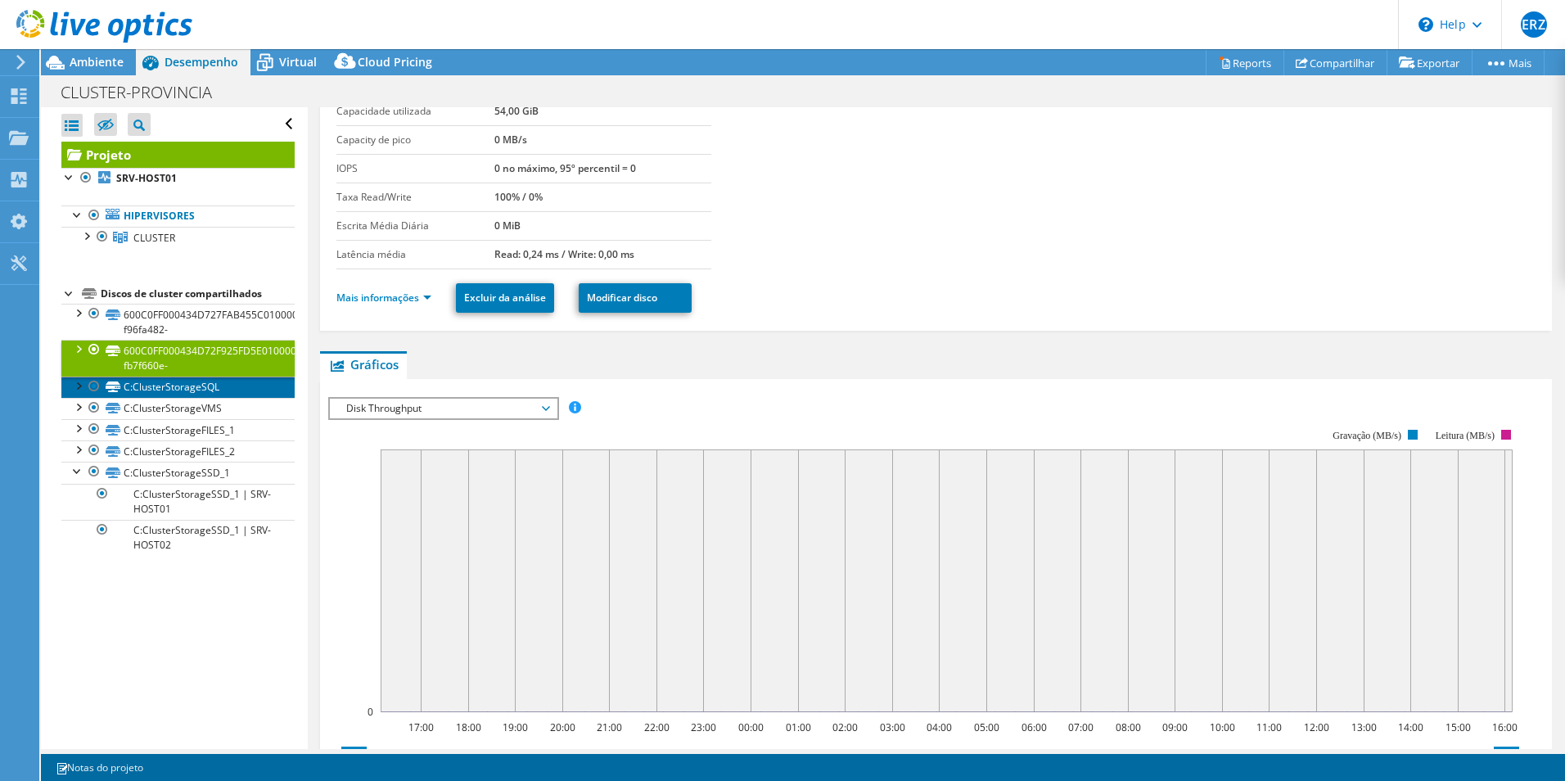
click at [236, 383] on link "C:ClusterStorageSQL" at bounding box center [177, 387] width 233 height 21
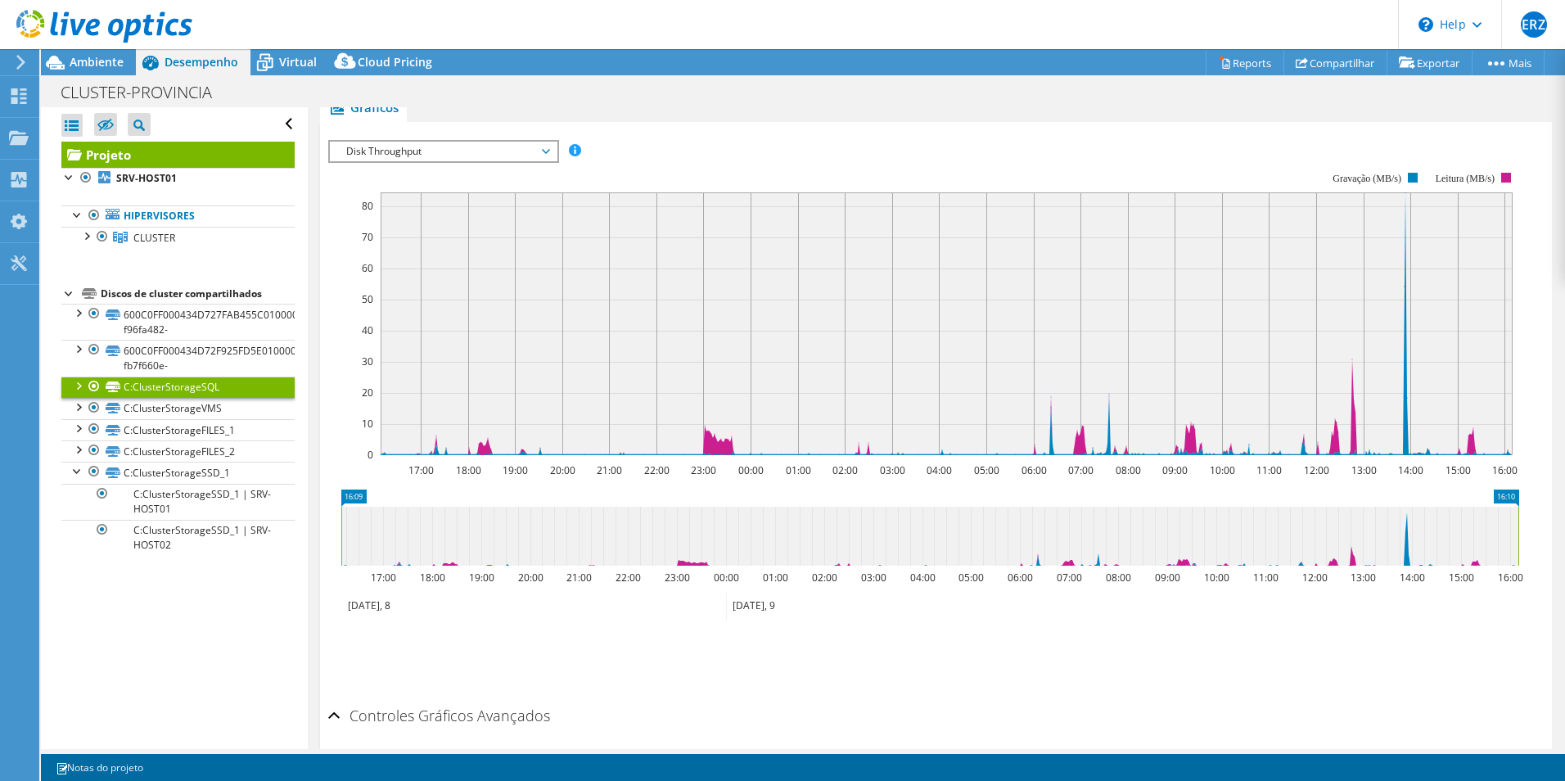
scroll to position [228, 0]
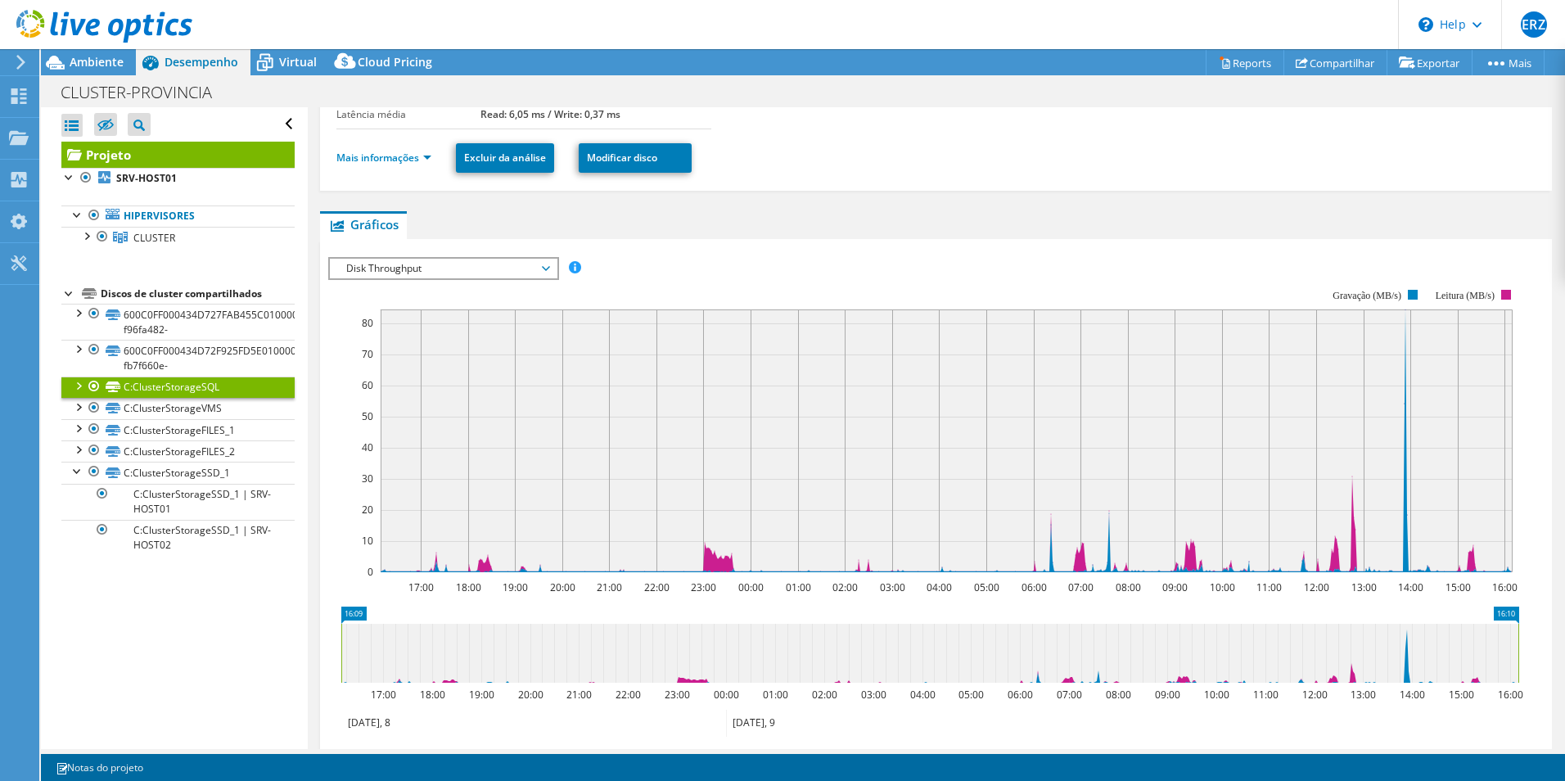
click at [541, 274] on span "Disk Throughput" at bounding box center [443, 269] width 210 height 20
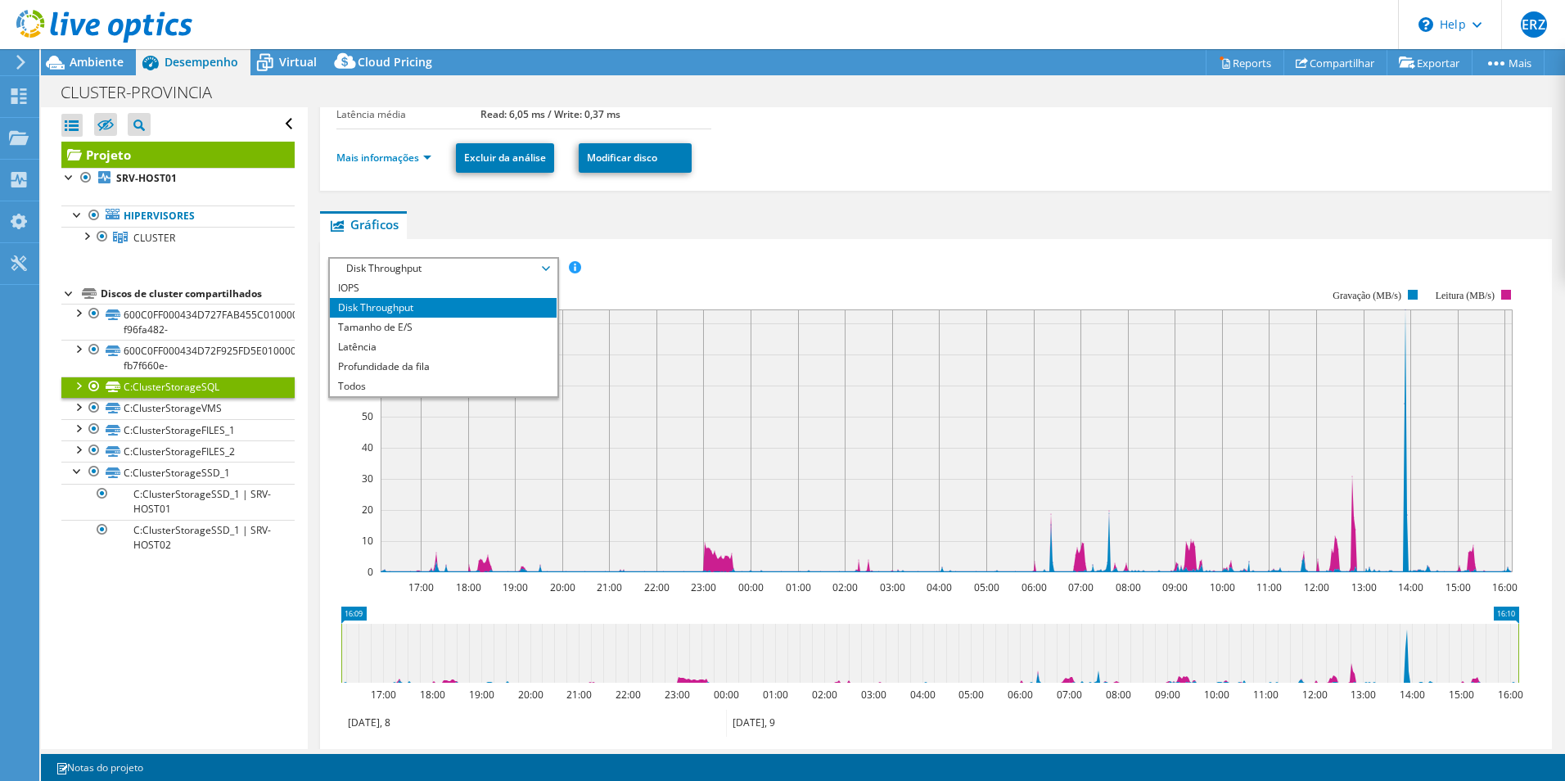
scroll to position [0, 0]
click at [397, 386] on li "Todos" at bounding box center [443, 387] width 227 height 20
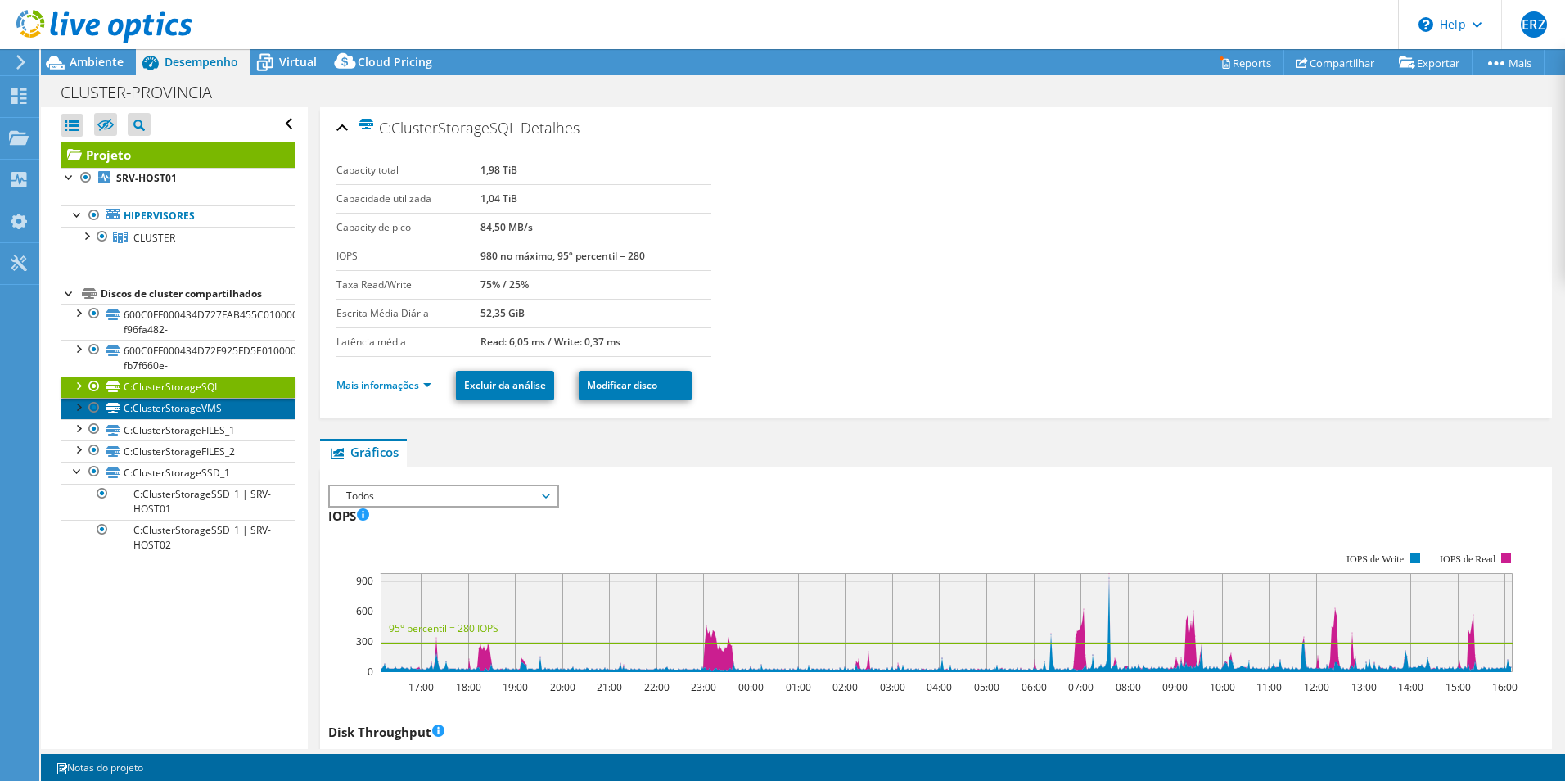
click at [226, 407] on link "C:ClusterStorageVMS" at bounding box center [177, 408] width 233 height 21
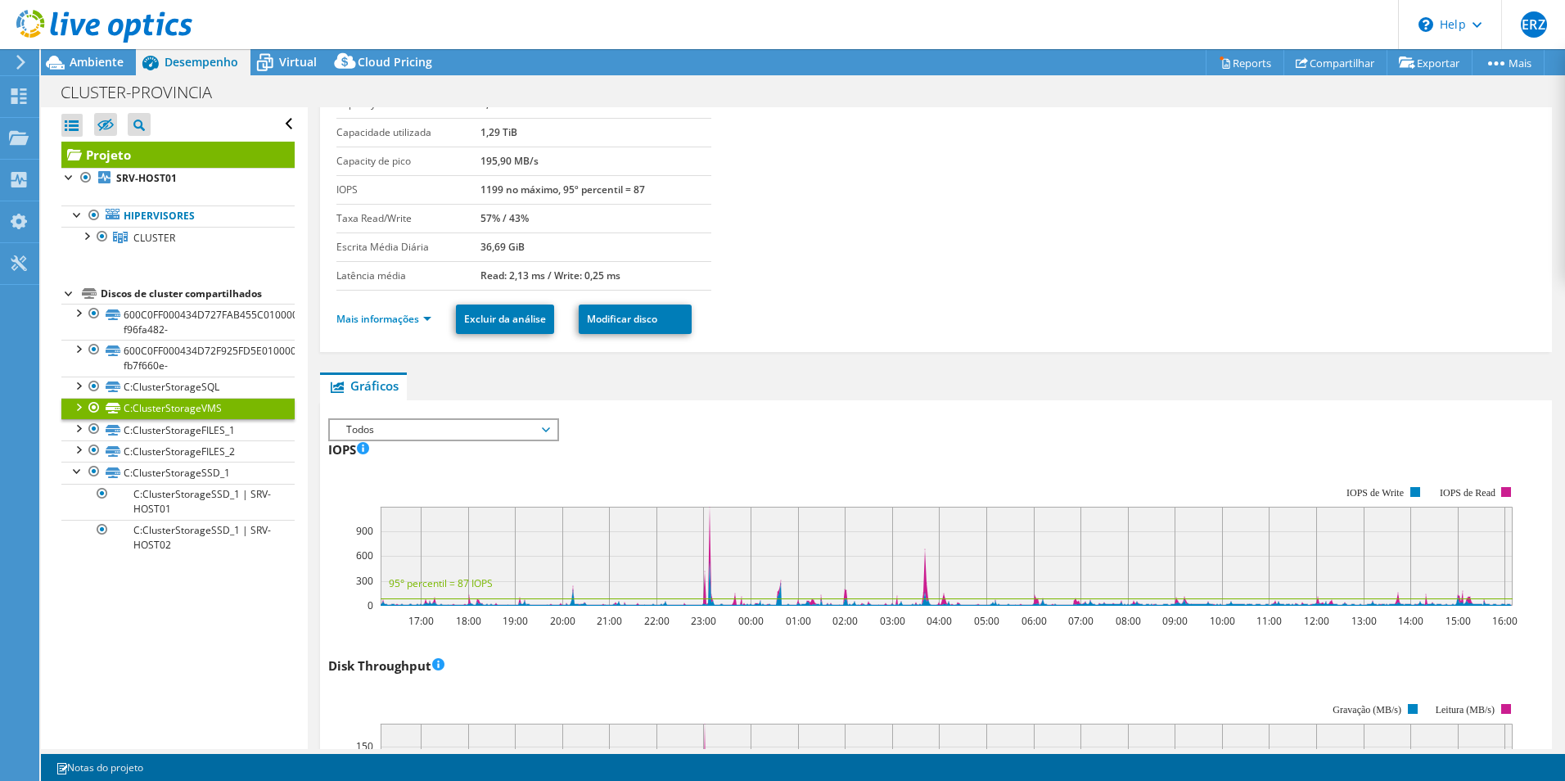
scroll to position [65, 0]
click at [547, 426] on span "Todos" at bounding box center [443, 431] width 210 height 20
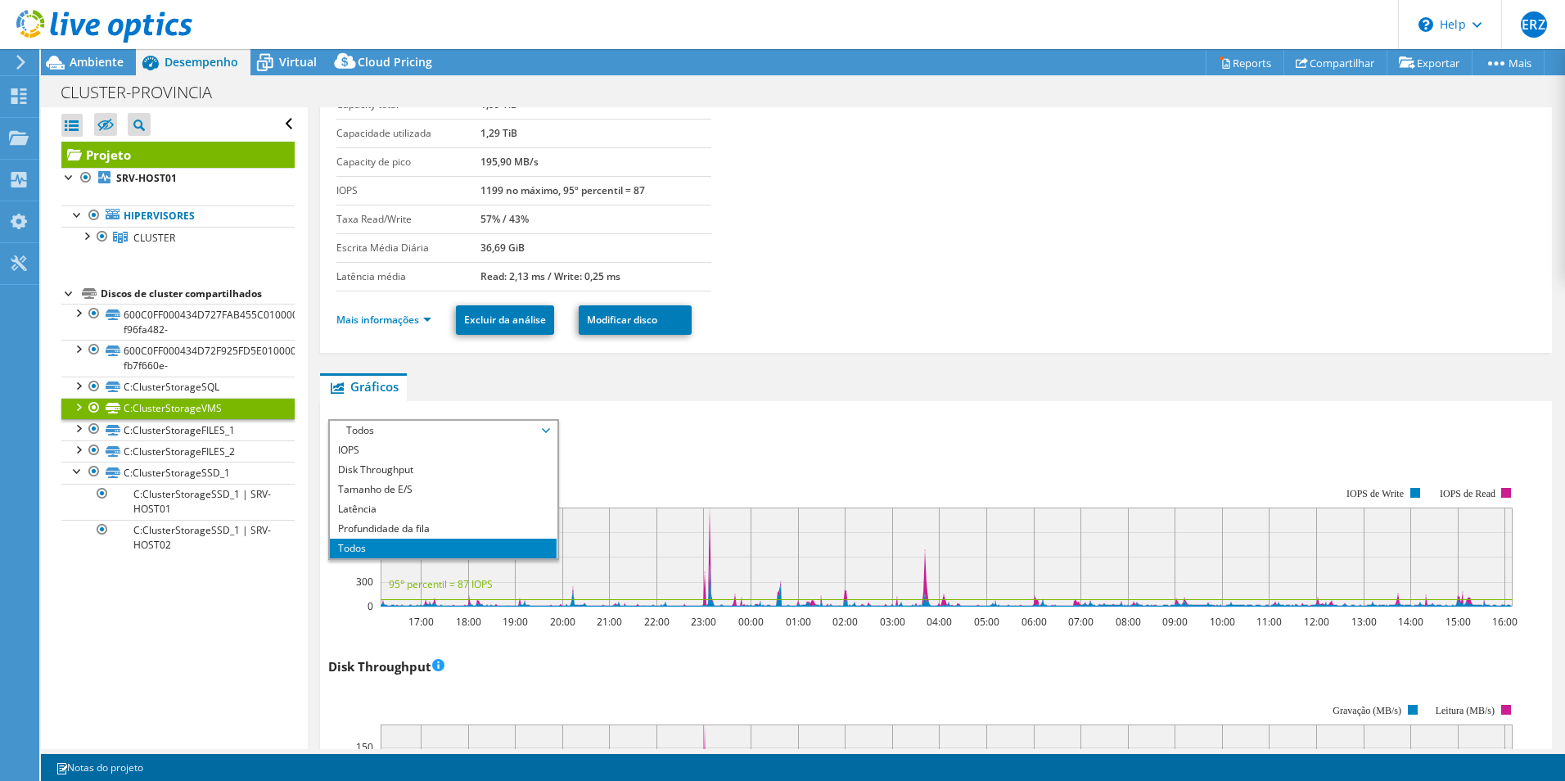
click at [784, 431] on div "IOPS Disk Throughput Tamanho de E/S Latência Profundidade da fila Porcentagem d…" at bounding box center [936, 428] width 1216 height 18
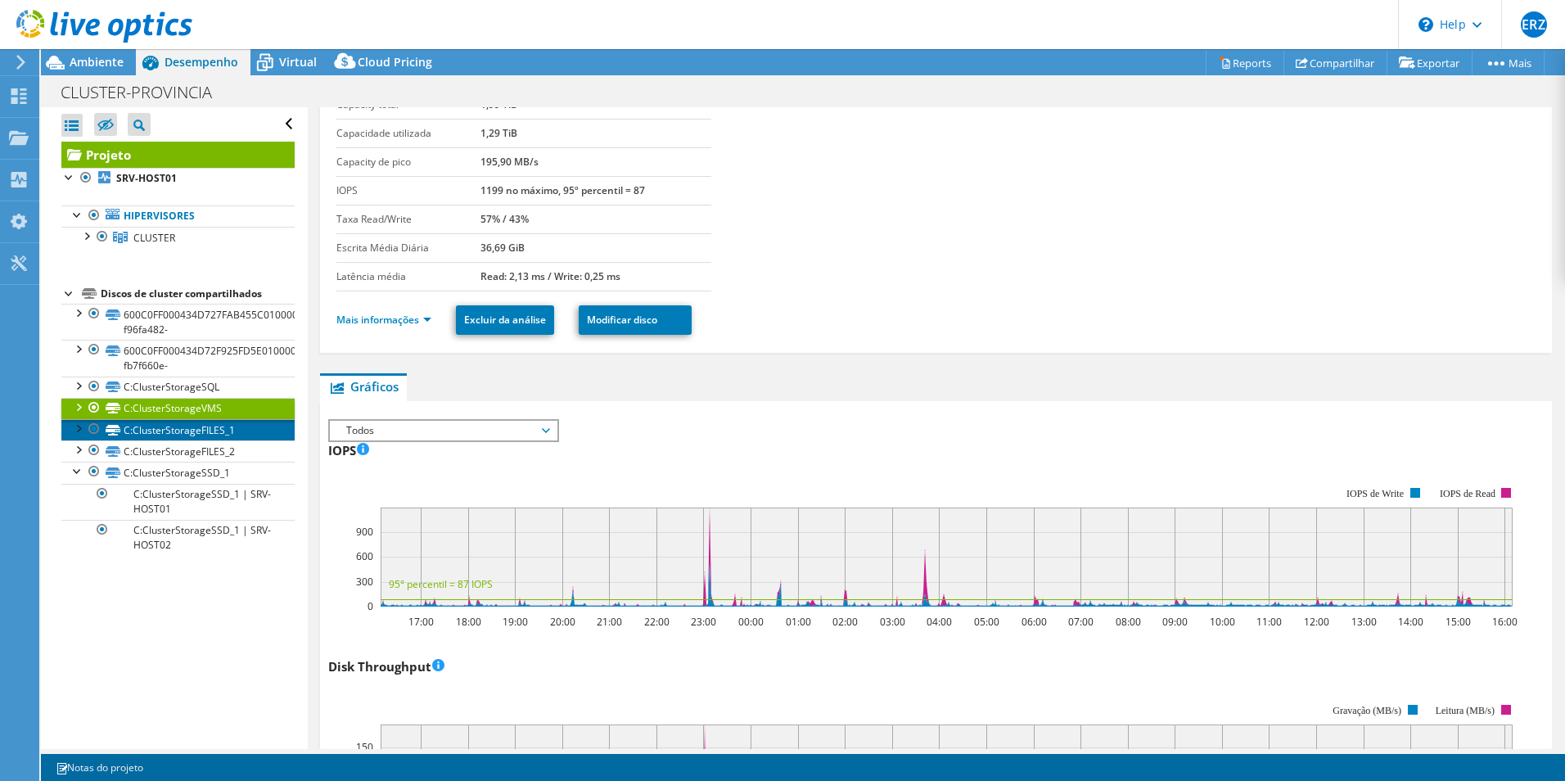
click at [188, 423] on link "C:ClusterStorageFILES_1" at bounding box center [177, 429] width 233 height 21
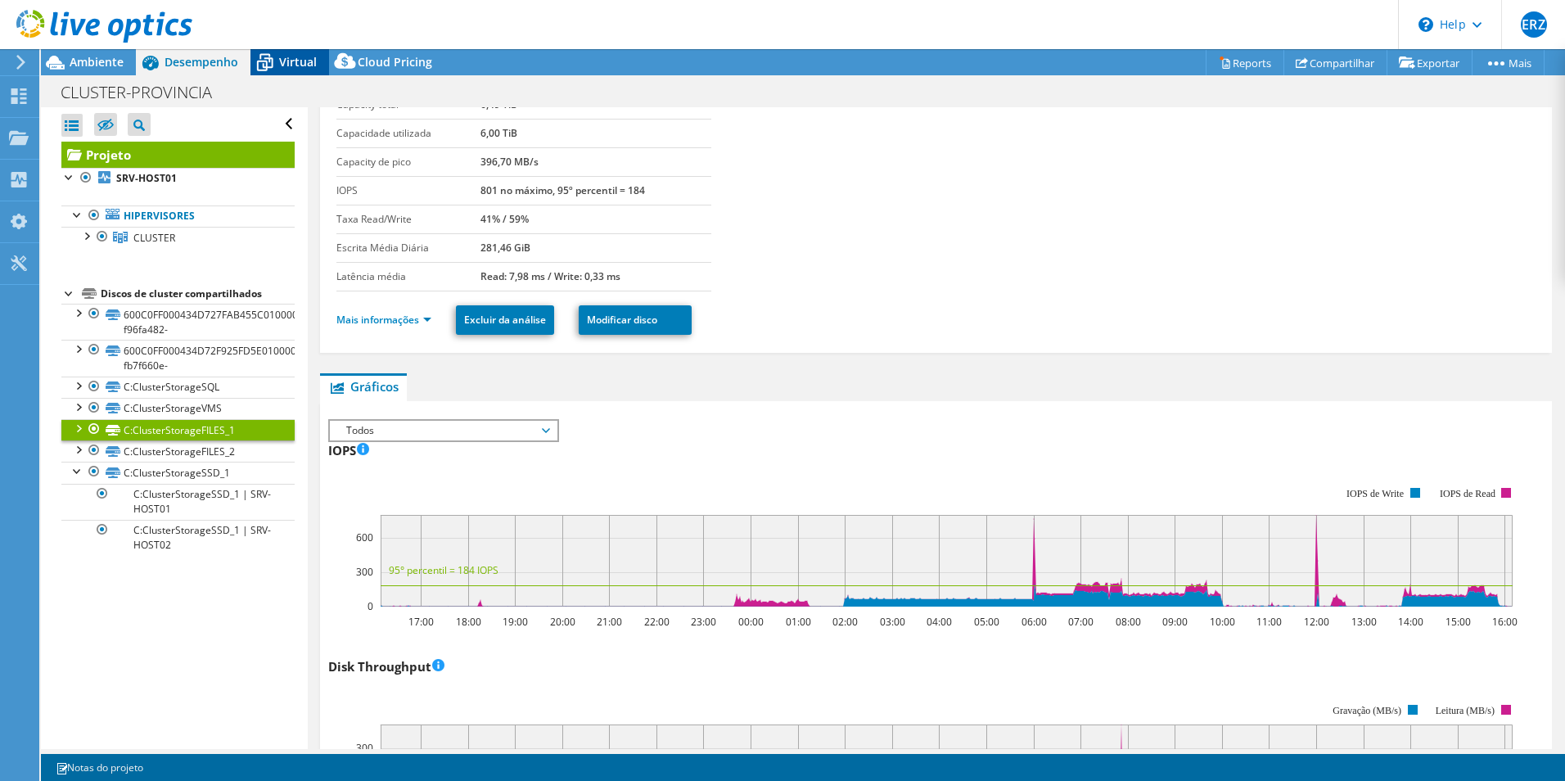
click at [271, 71] on icon at bounding box center [264, 62] width 29 height 29
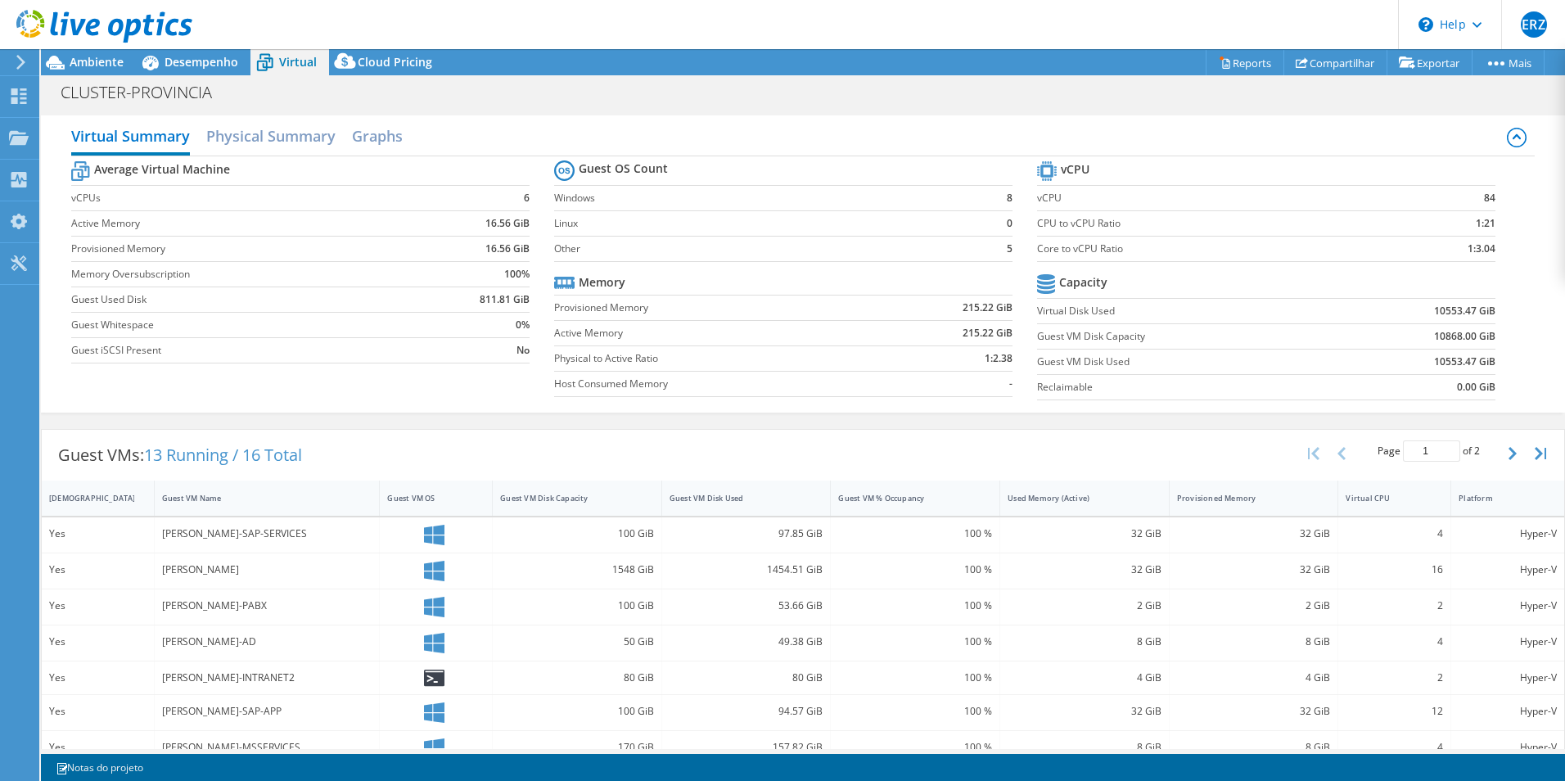
click at [246, 561] on div "[PERSON_NAME]" at bounding box center [267, 570] width 210 height 18
click at [100, 572] on div "Yes" at bounding box center [97, 570] width 97 height 18
click at [237, 571] on div "[PERSON_NAME]" at bounding box center [267, 570] width 210 height 18
click at [500, 572] on div "1548 GiB" at bounding box center [577, 570] width 154 height 18
click at [273, 147] on h2 "Physical Summary" at bounding box center [270, 138] width 129 height 36
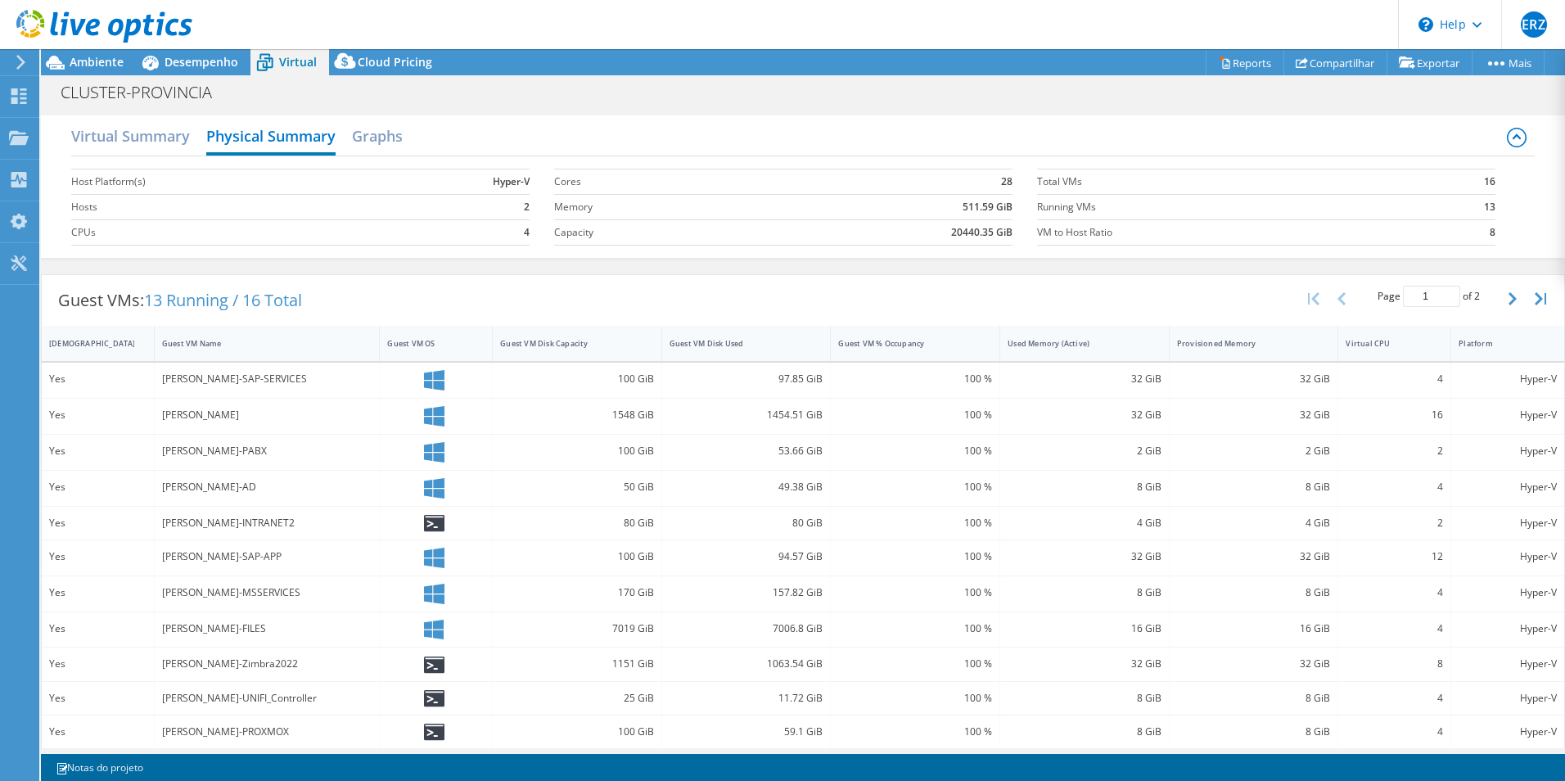
click at [176, 421] on div "[PERSON_NAME]" at bounding box center [267, 415] width 210 height 18
click at [170, 417] on div "[PERSON_NAME]" at bounding box center [267, 415] width 210 height 18
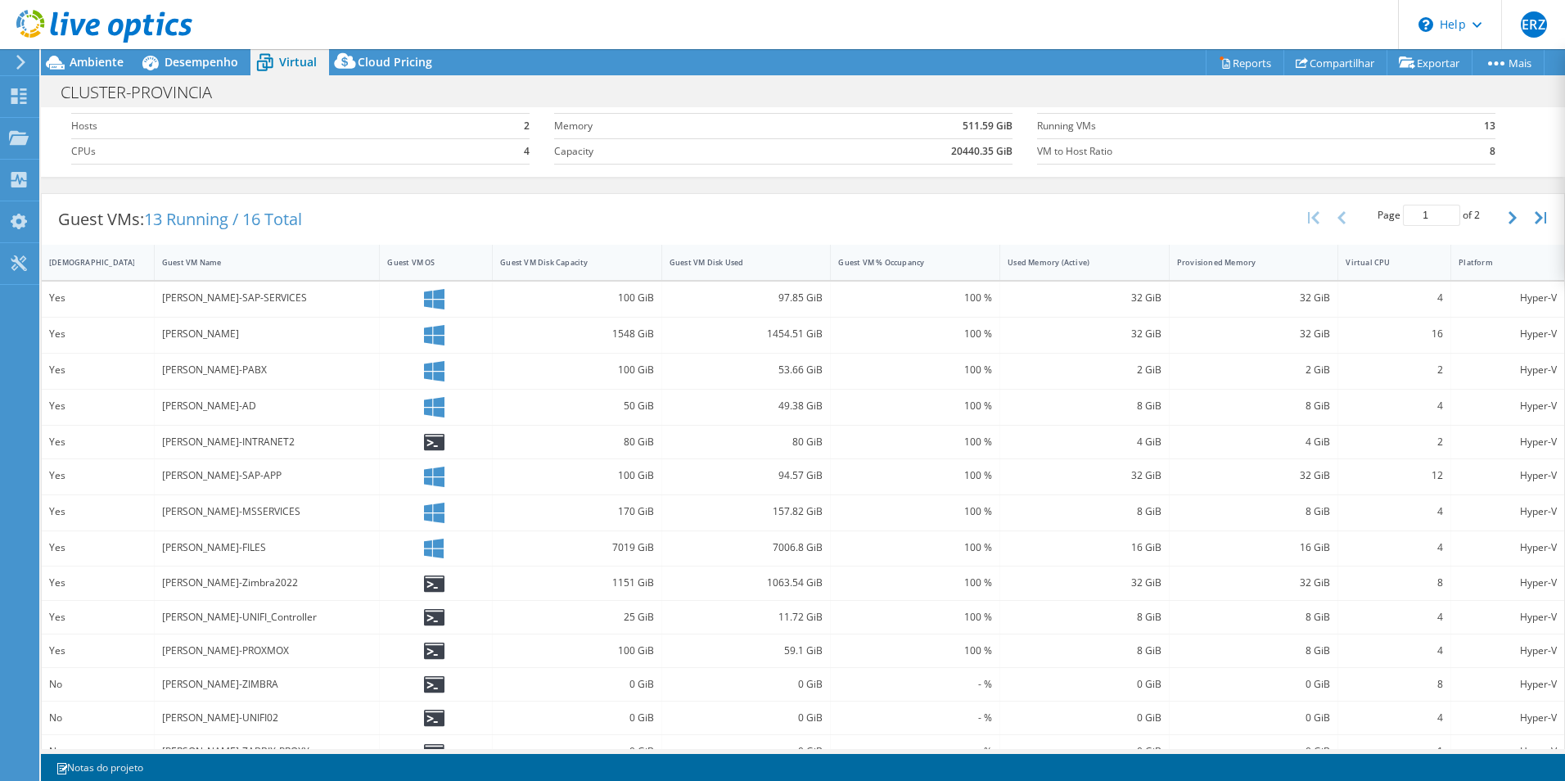
scroll to position [82, 0]
click at [96, 61] on span "Ambiente" at bounding box center [97, 62] width 54 height 16
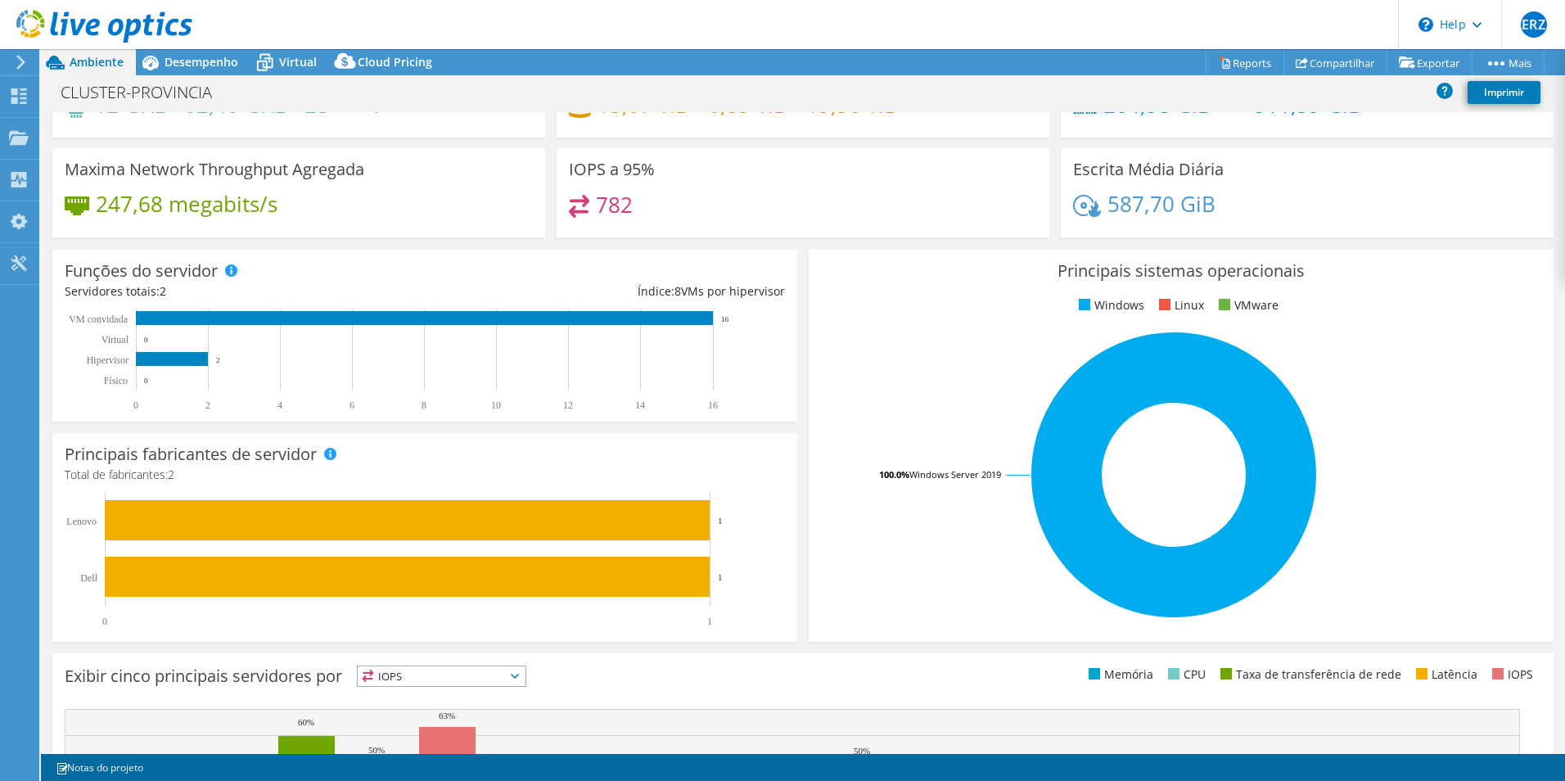
scroll to position [0, 0]
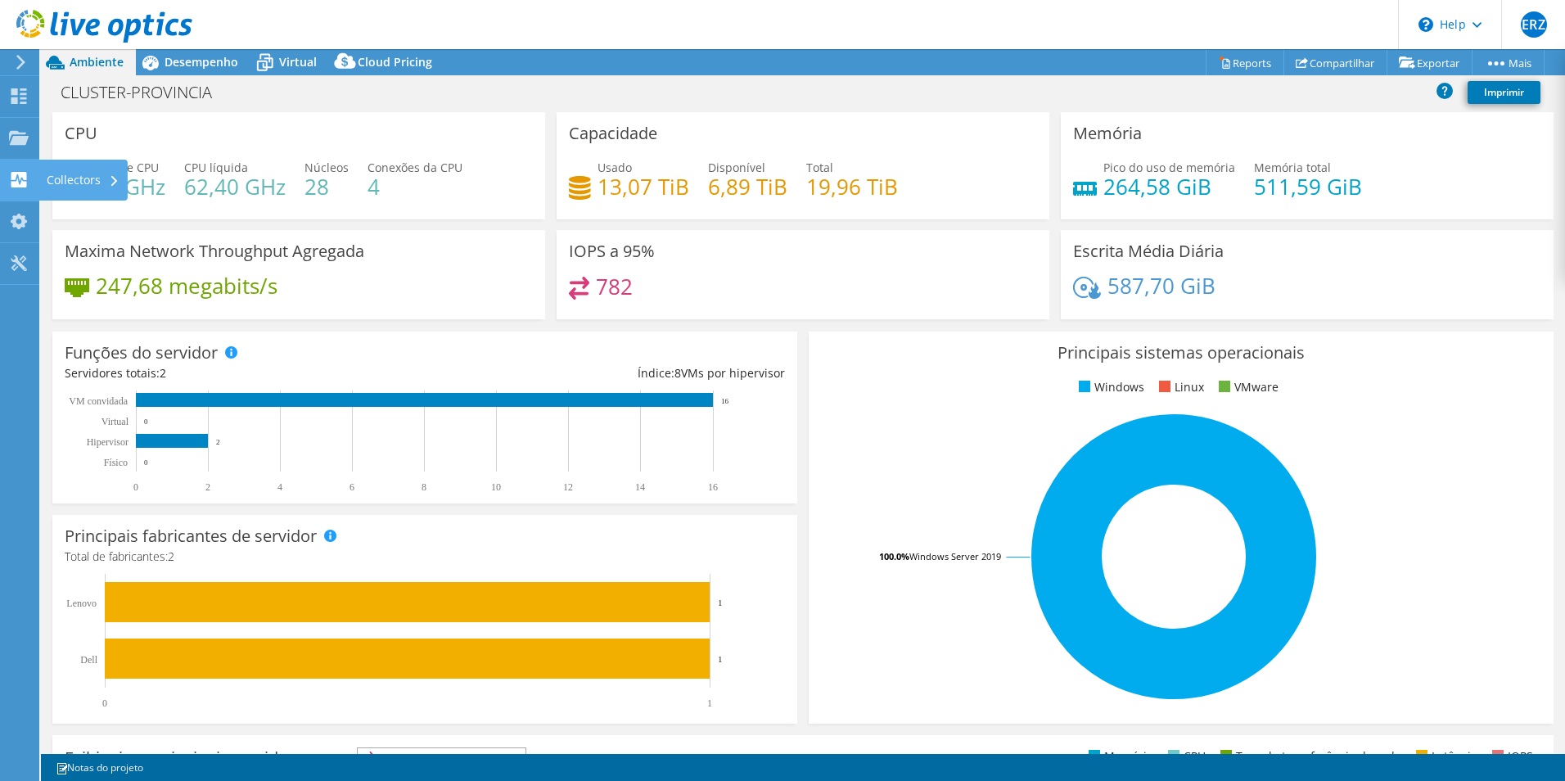
click at [21, 177] on use at bounding box center [19, 180] width 16 height 16
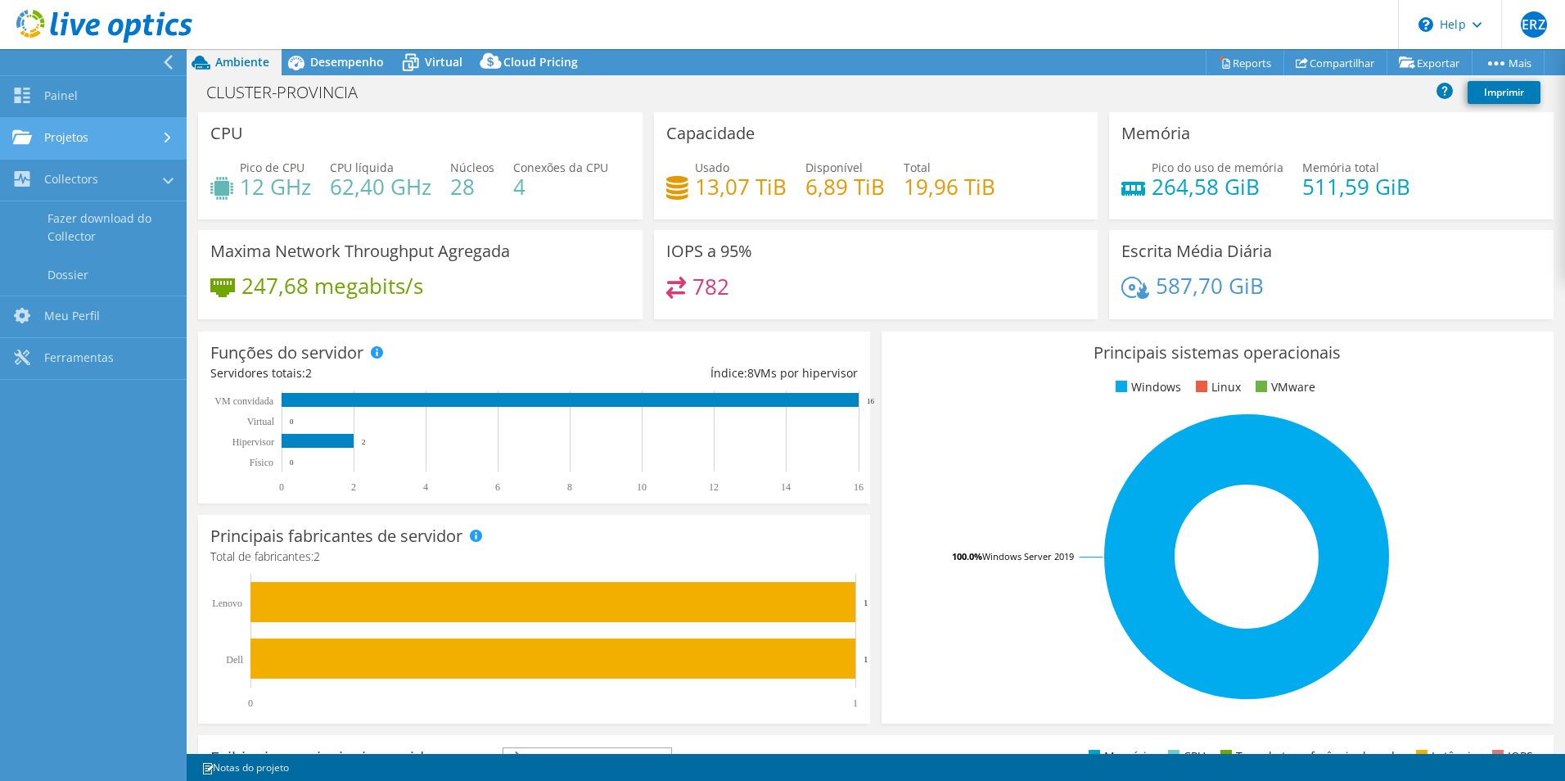
click at [127, 128] on link "Projetos" at bounding box center [93, 139] width 187 height 42
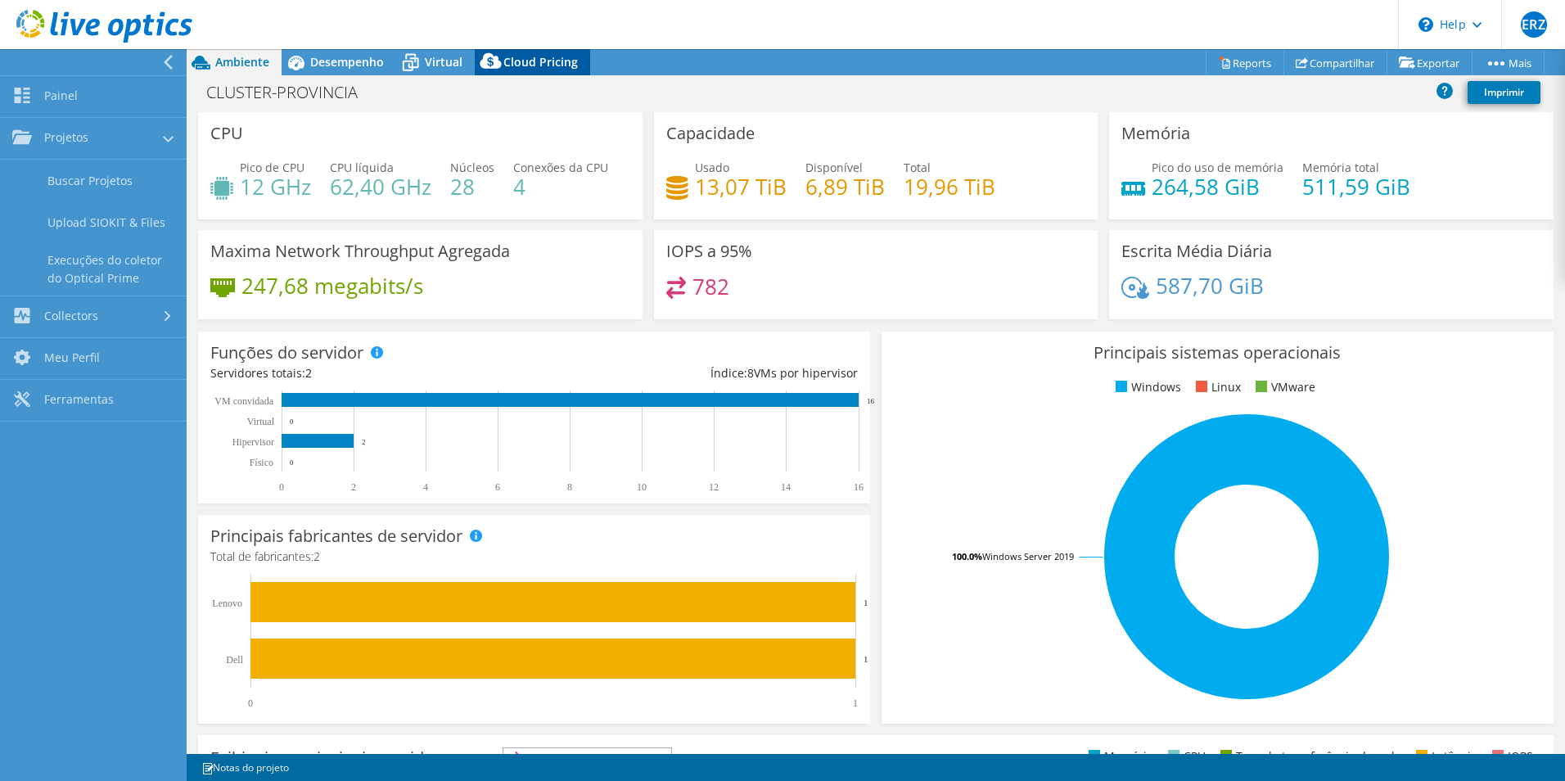
click at [350, 70] on div "Desempenho" at bounding box center [339, 62] width 115 height 26
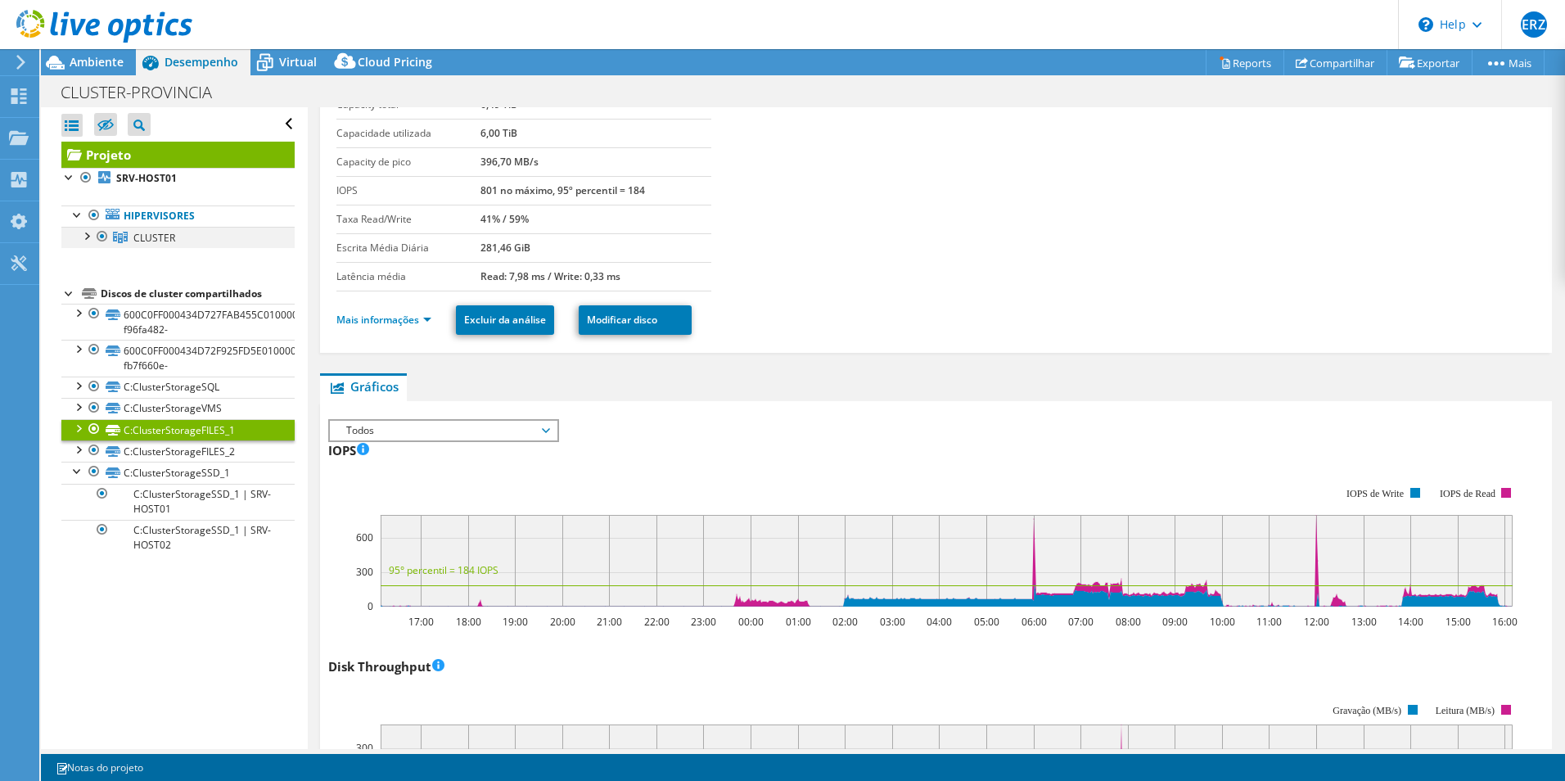
click at [88, 232] on div at bounding box center [86, 235] width 16 height 16
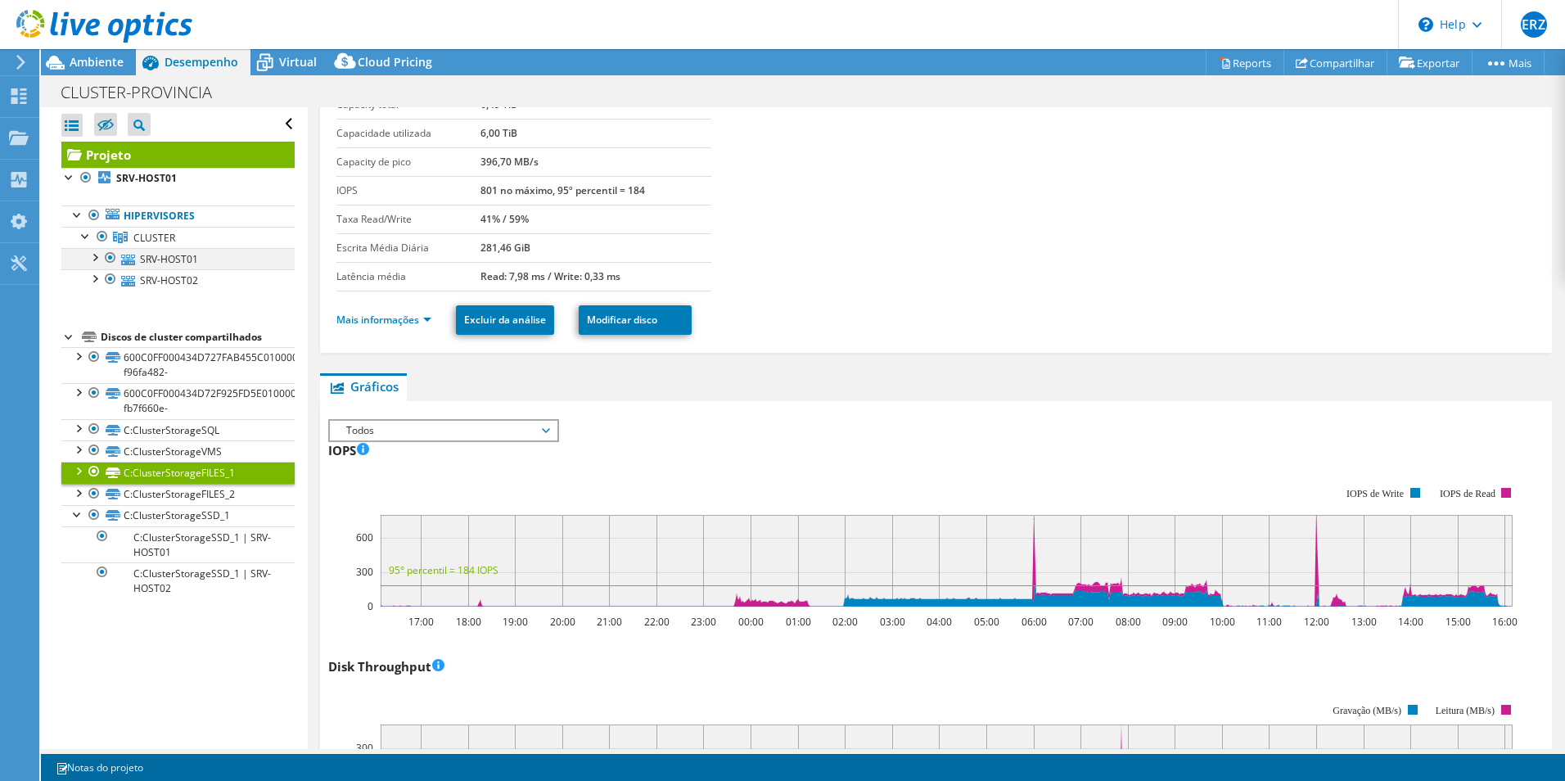
click at [91, 256] on div at bounding box center [94, 256] width 16 height 16
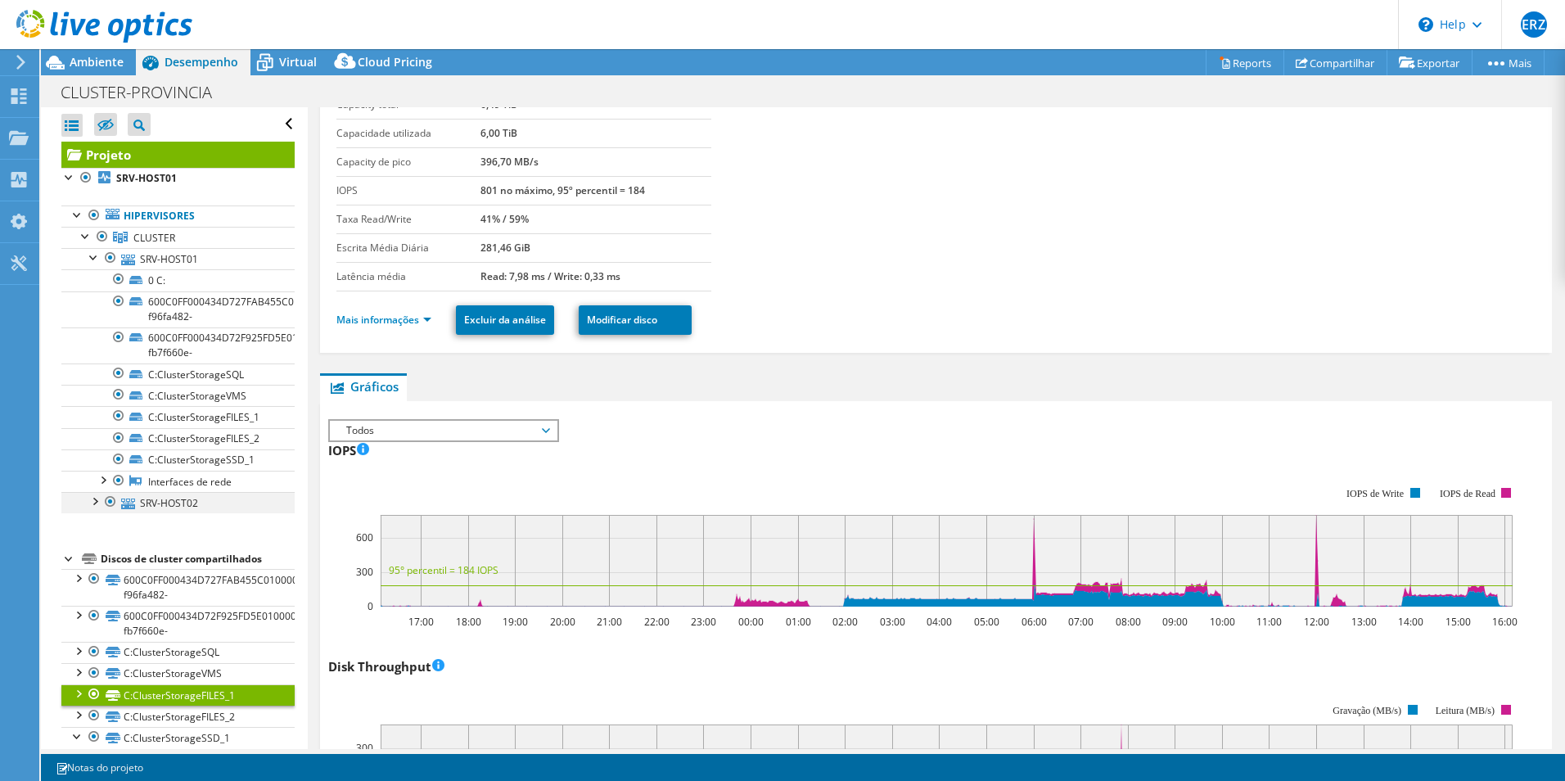
click at [96, 505] on div at bounding box center [94, 500] width 16 height 16
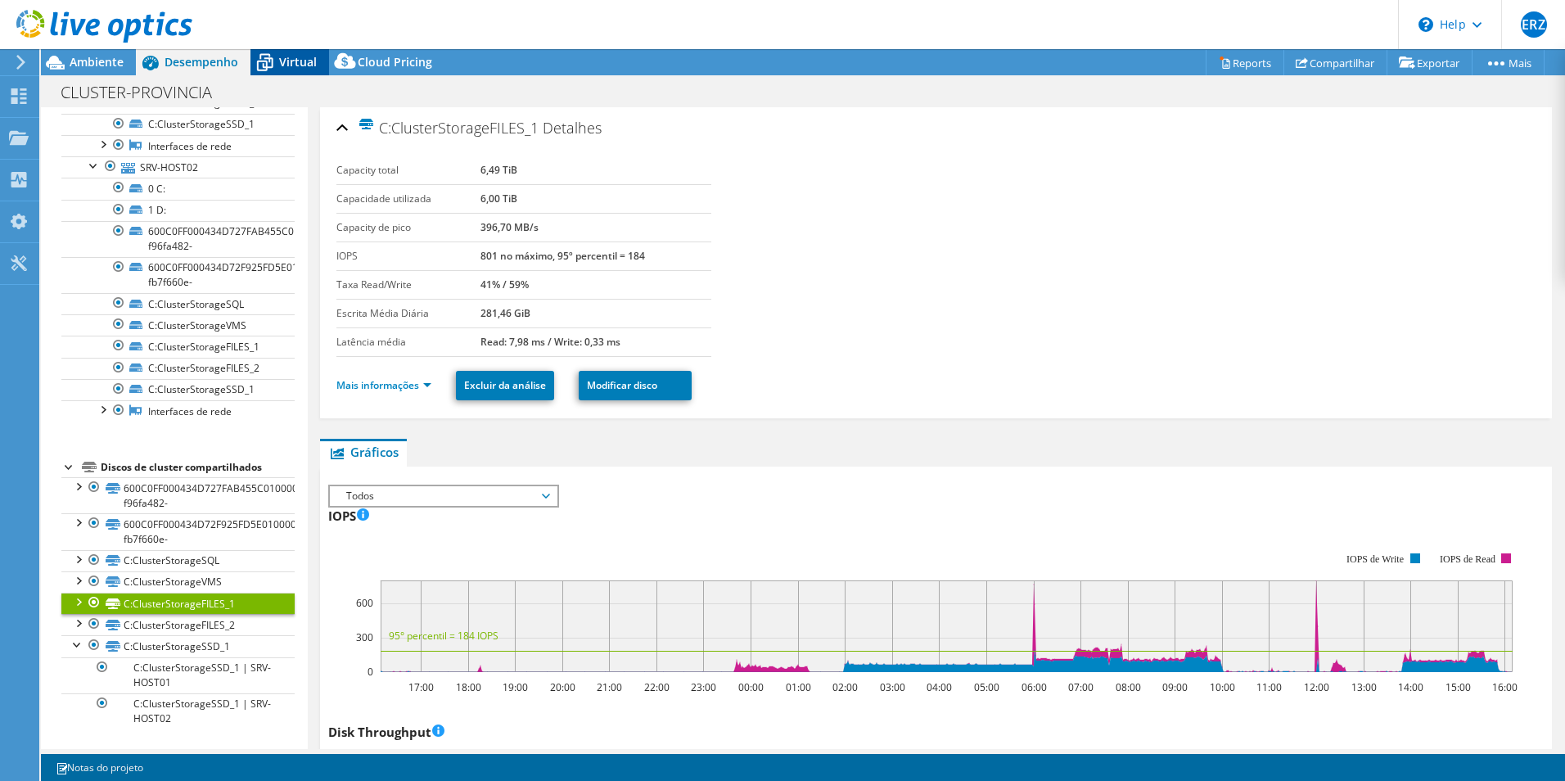
click at [309, 67] on span "Virtual" at bounding box center [298, 62] width 38 height 16
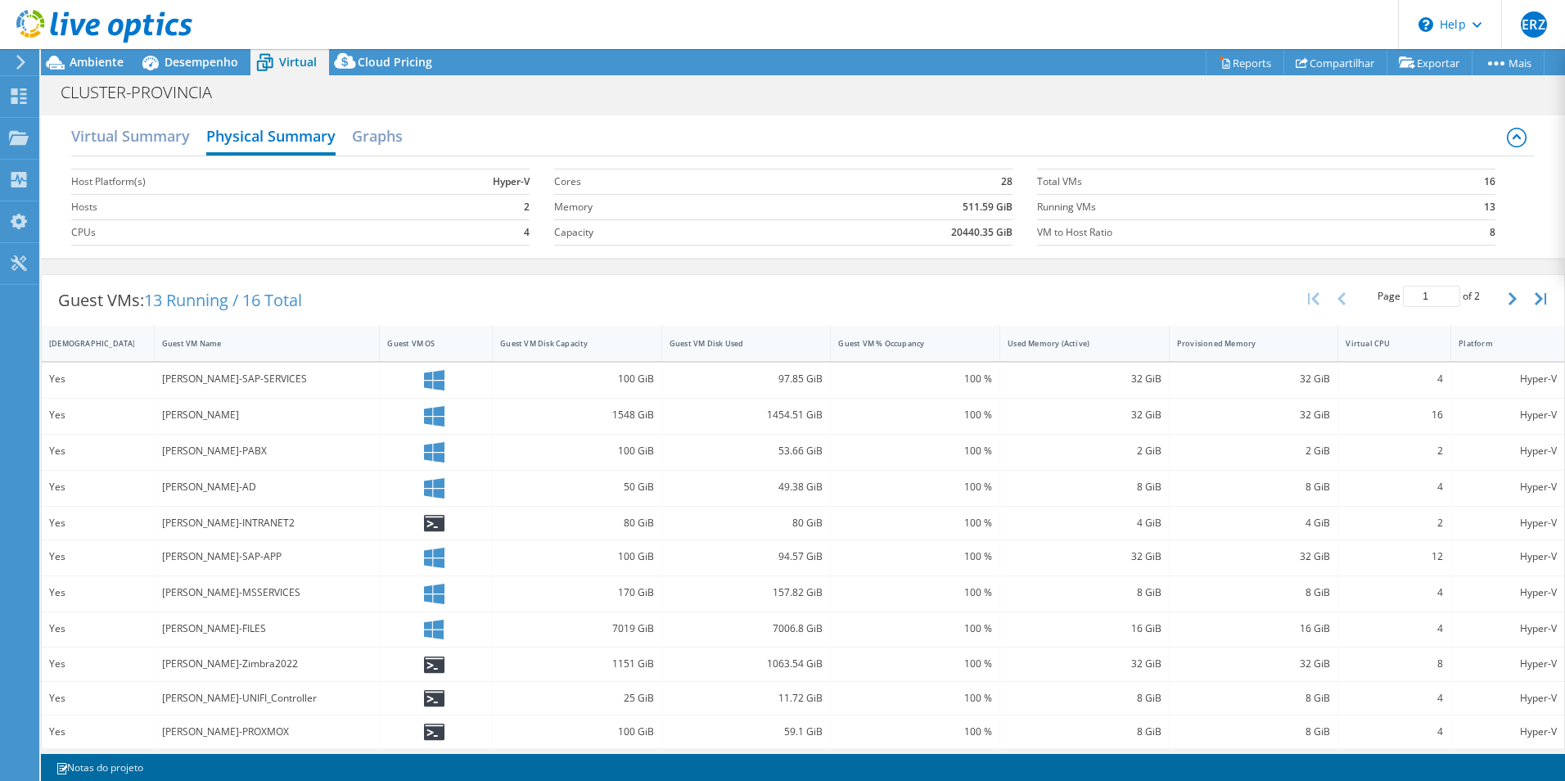
click at [195, 146] on div "Virtual Summary Physical Summary Graphs" at bounding box center [803, 138] width 1464 height 37
click at [171, 142] on h2 "Virtual Summary" at bounding box center [130, 138] width 119 height 36
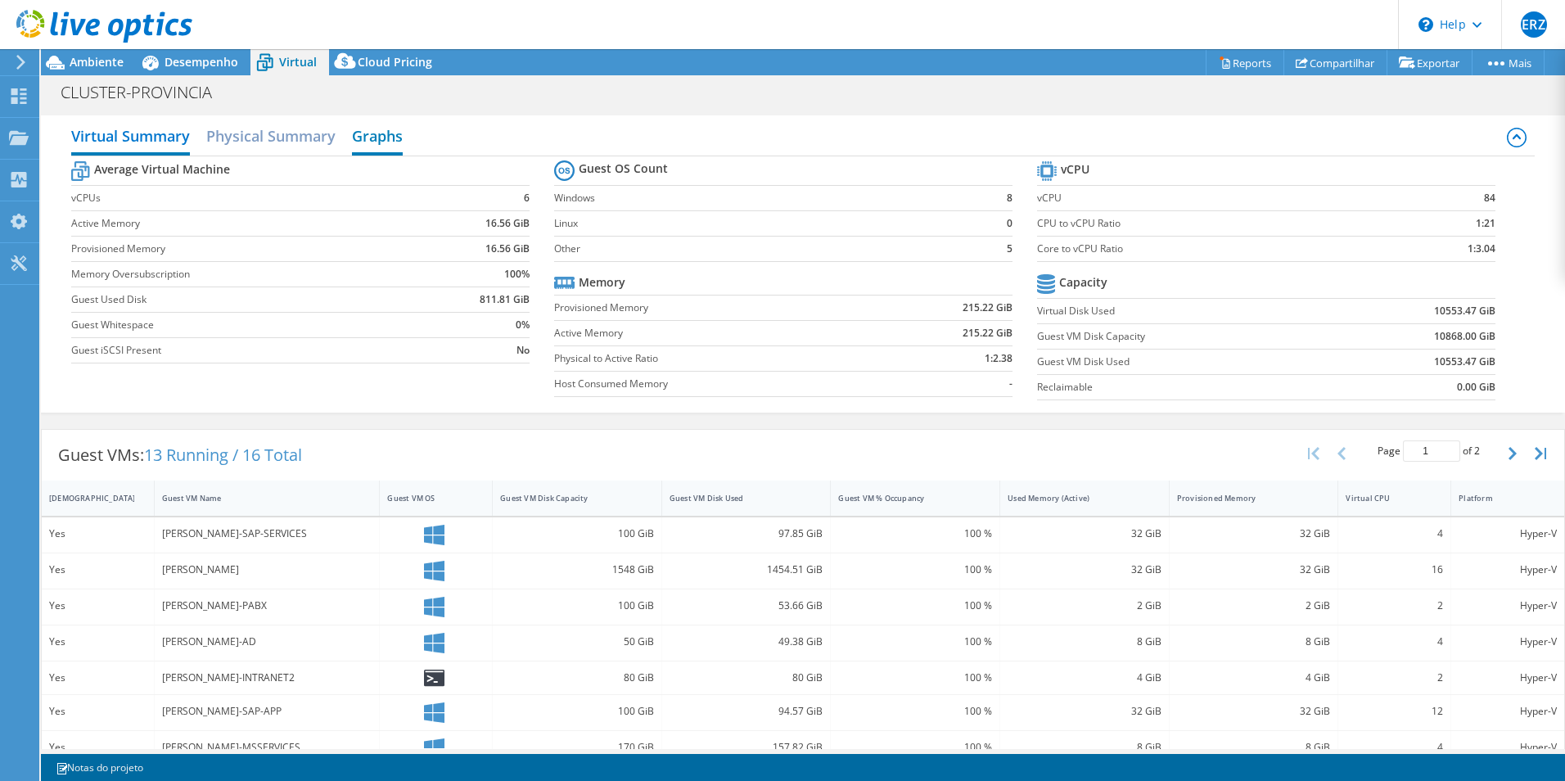
click at [372, 145] on h2 "Graphs" at bounding box center [377, 138] width 51 height 36
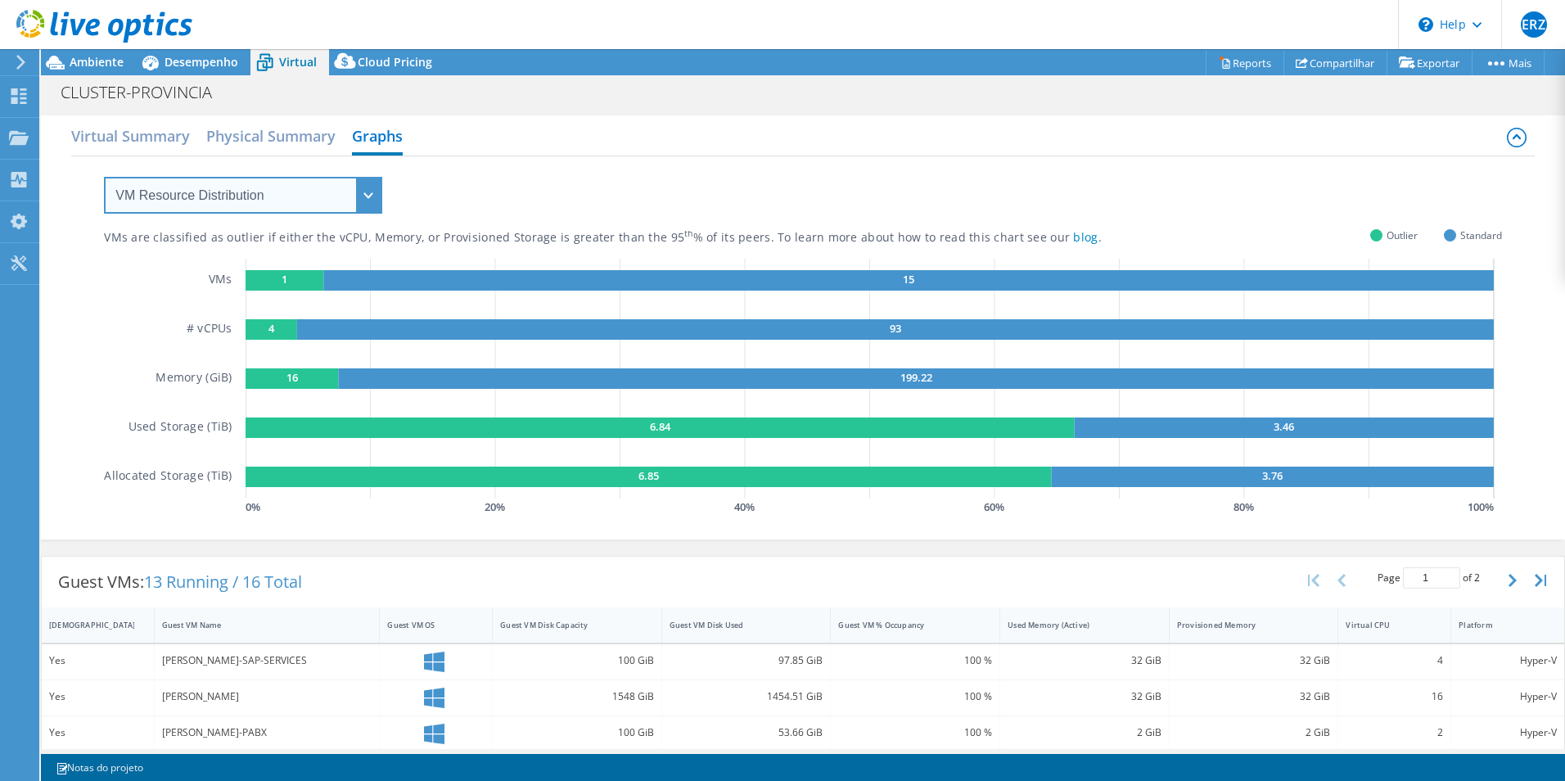
click at [301, 199] on select "VM Resource Distribution Provisioning Contrast Over Provisioning" at bounding box center [243, 195] width 278 height 37
click at [689, 215] on div "VMs are classified as outlier if either the vCPU, Memory, or Provisioned Storag…" at bounding box center [803, 337] width 1398 height 363
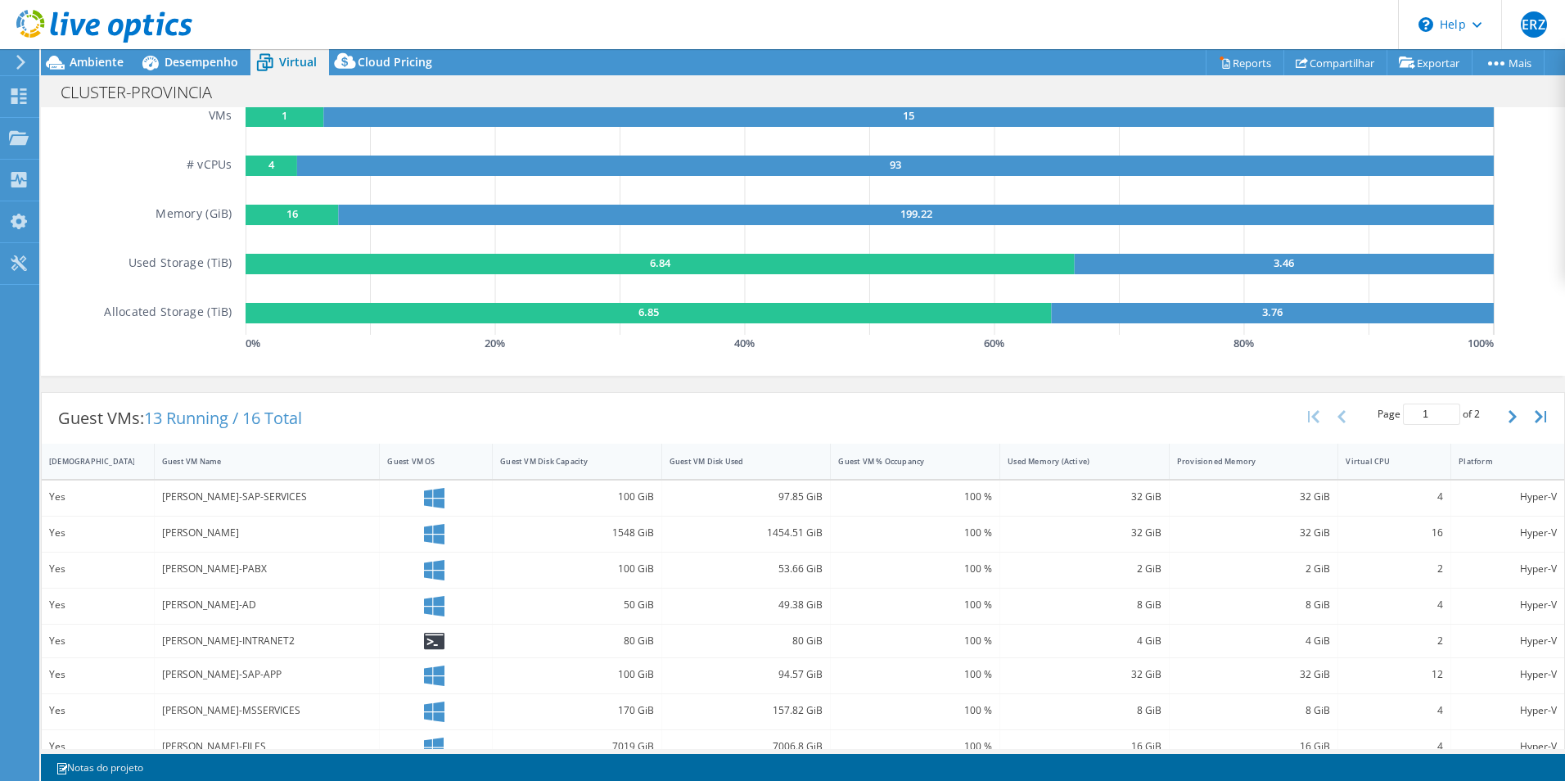
click at [500, 536] on div "1548 GiB" at bounding box center [577, 533] width 154 height 18
click at [549, 536] on div "1548 GiB" at bounding box center [577, 533] width 154 height 18
click at [1528, 535] on div "Hyper-V" at bounding box center [1508, 533] width 98 height 18
click at [1216, 519] on div "32 GiB" at bounding box center [1254, 534] width 169 height 35
click at [124, 528] on div "Yes" at bounding box center [97, 533] width 97 height 18
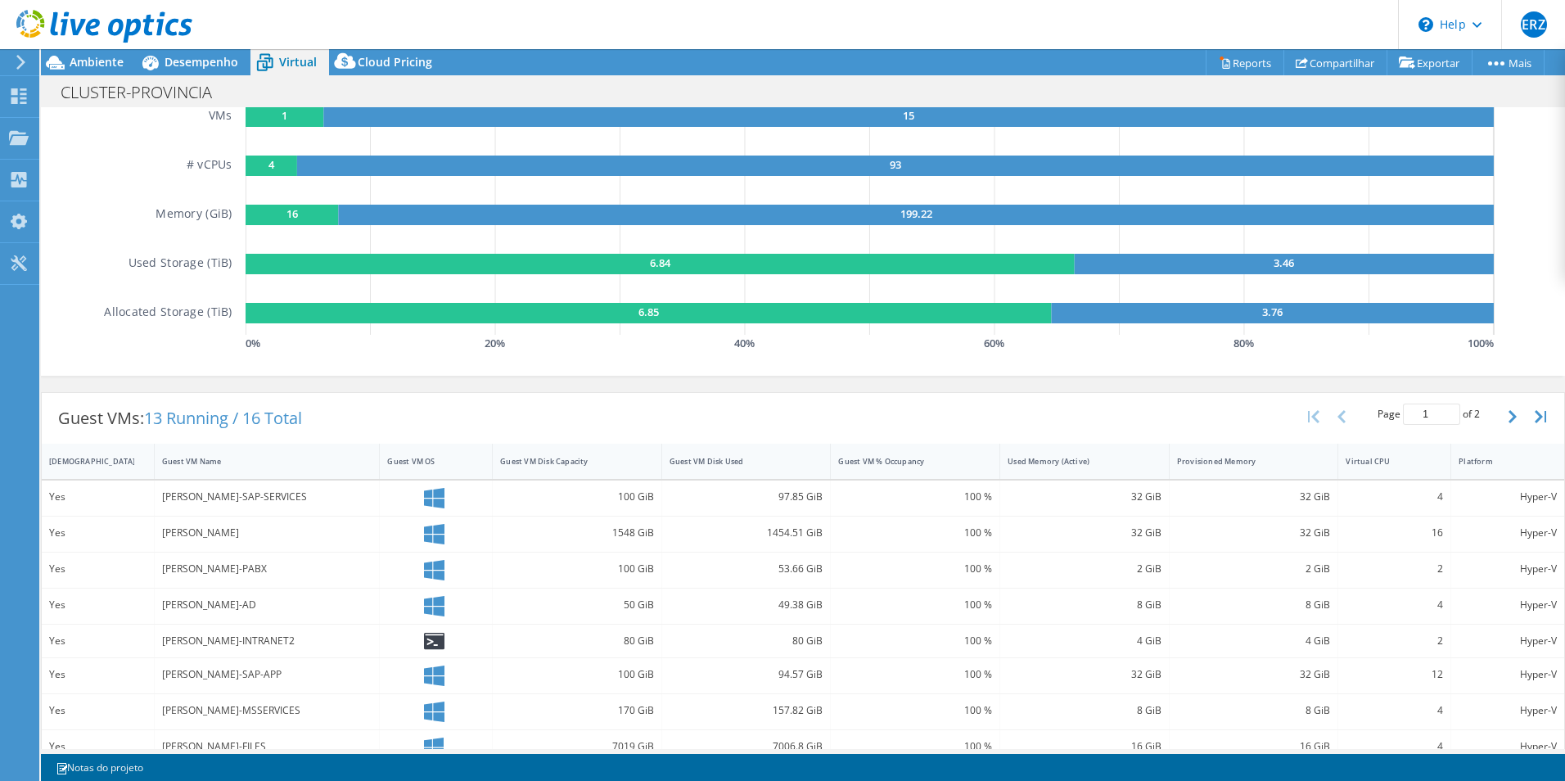
click at [50, 529] on div "Yes" at bounding box center [97, 533] width 97 height 18
click at [53, 532] on div "Yes" at bounding box center [97, 533] width 97 height 18
click at [56, 534] on div "Yes" at bounding box center [97, 533] width 97 height 18
click at [61, 536] on div "Yes" at bounding box center [97, 533] width 97 height 18
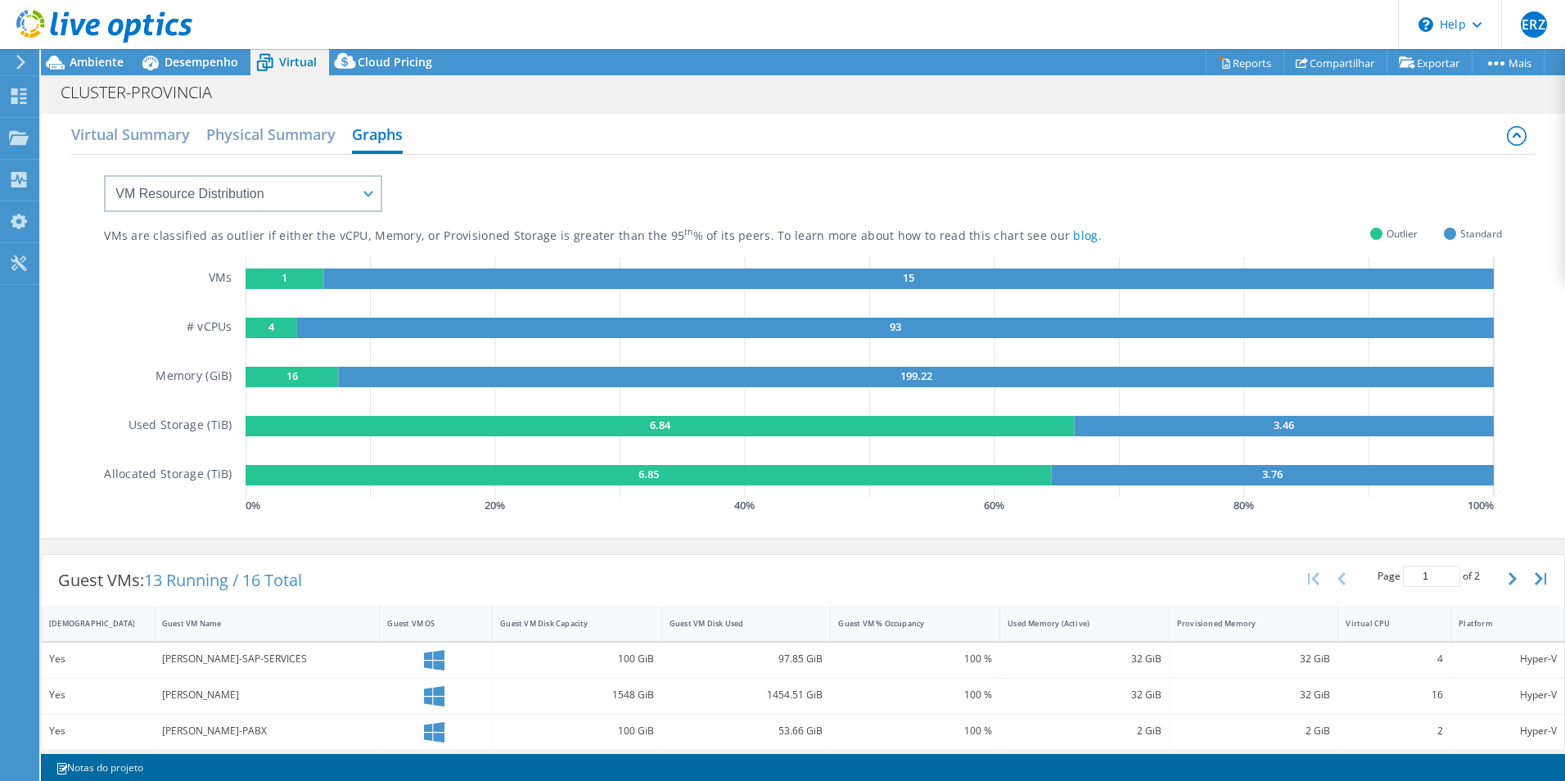
scroll to position [0, 0]
